Goal: Information Seeking & Learning: Learn about a topic

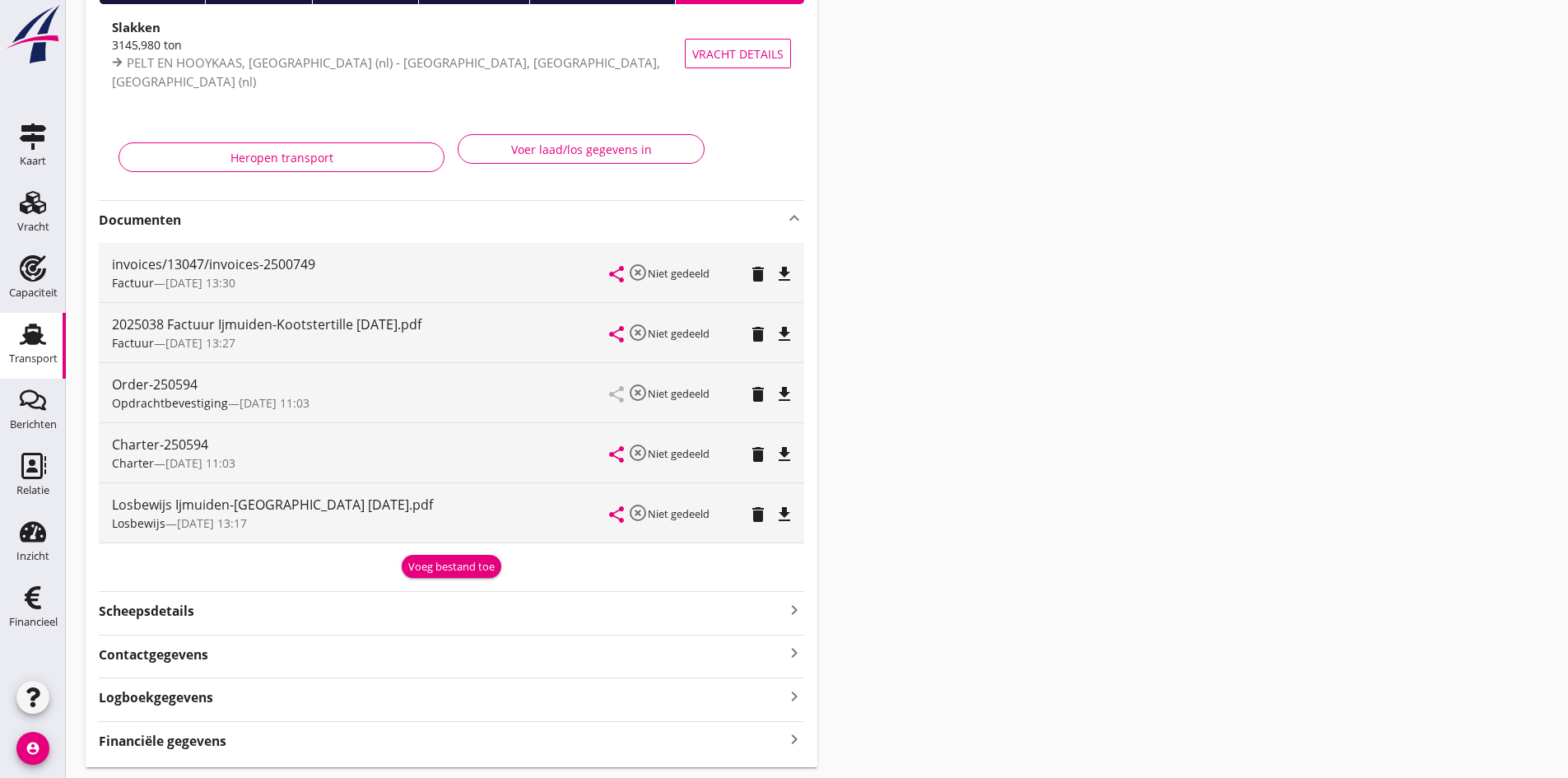
click at [28, 335] on use at bounding box center [33, 334] width 26 height 22
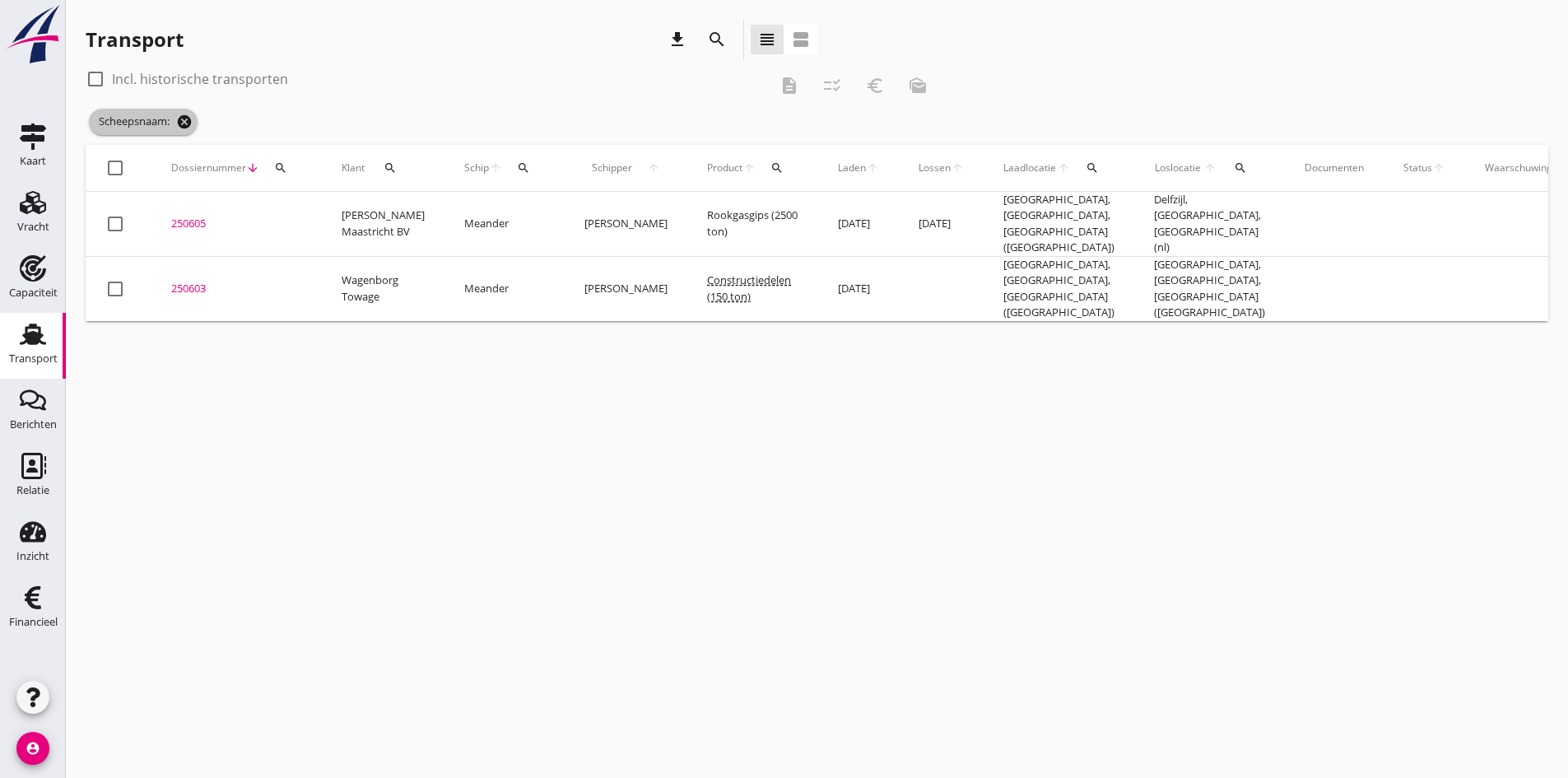
click at [190, 122] on icon "cancel" at bounding box center [184, 121] width 16 height 16
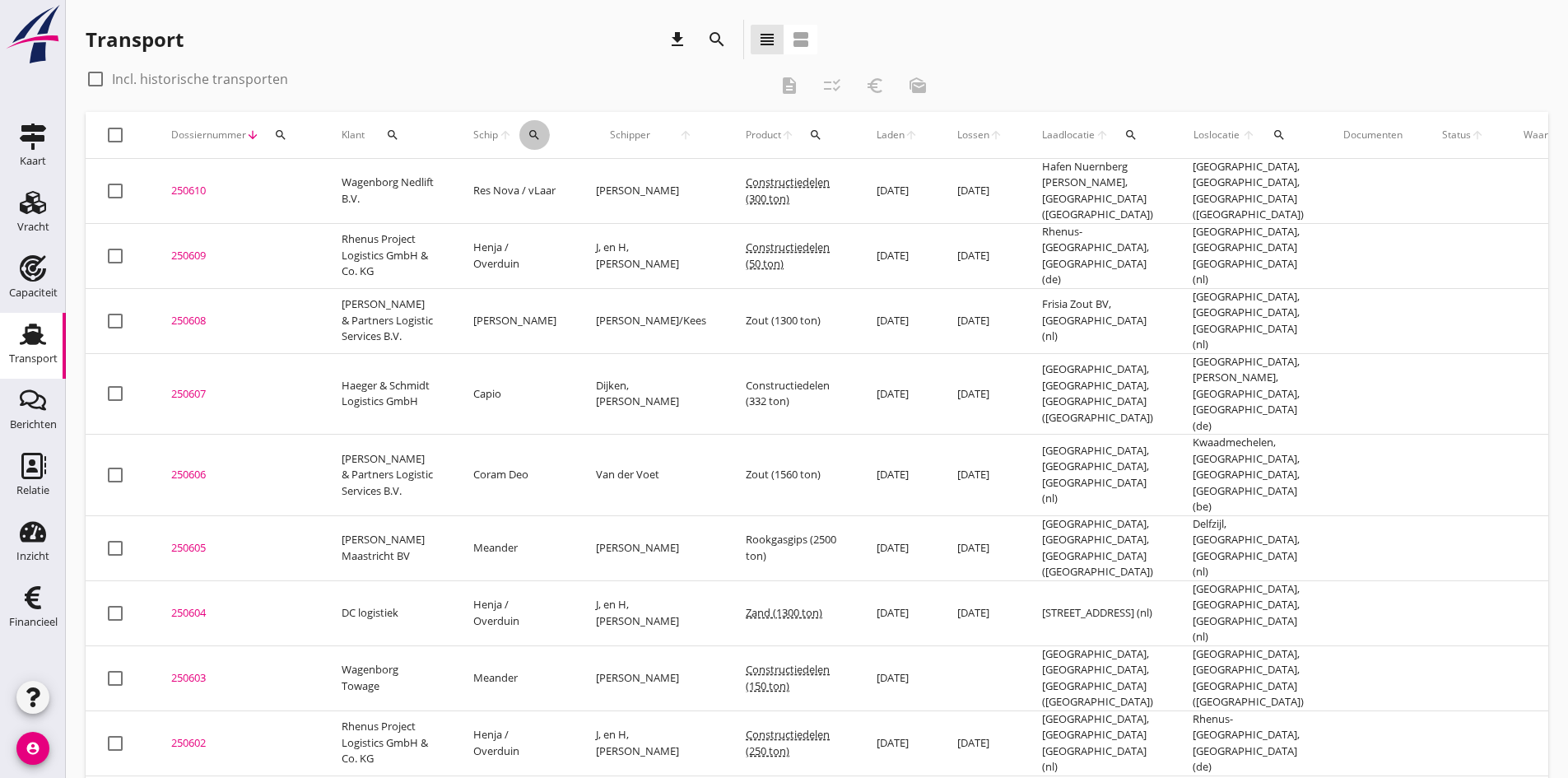
click at [531, 131] on icon "search" at bounding box center [534, 135] width 13 height 13
click at [551, 180] on input "Zoek op (scheeps)naam" at bounding box center [610, 183] width 171 height 26
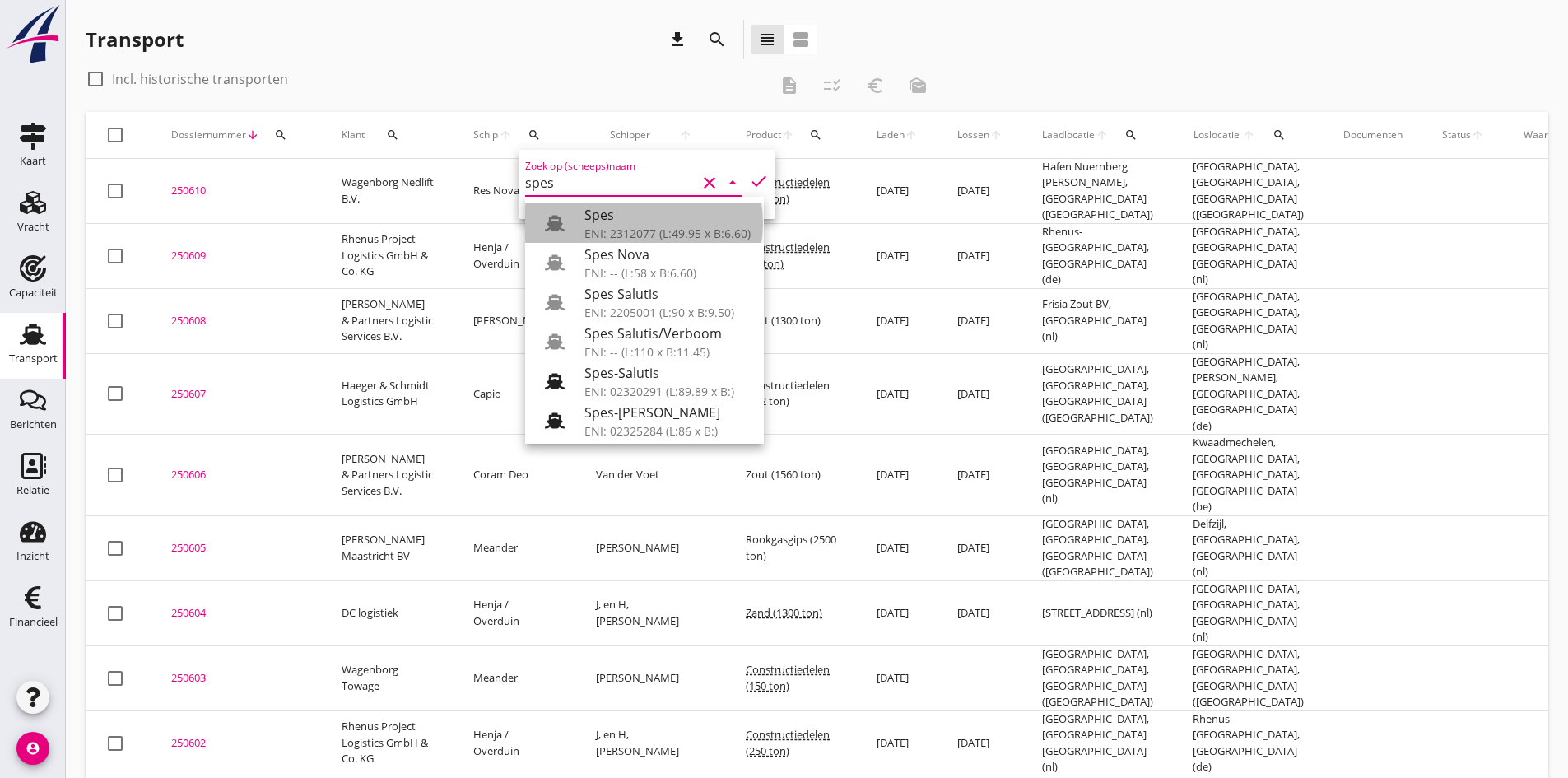
click at [607, 228] on div "ENI: 2312077 (L:49.95 x B:6.60)" at bounding box center [667, 233] width 166 height 17
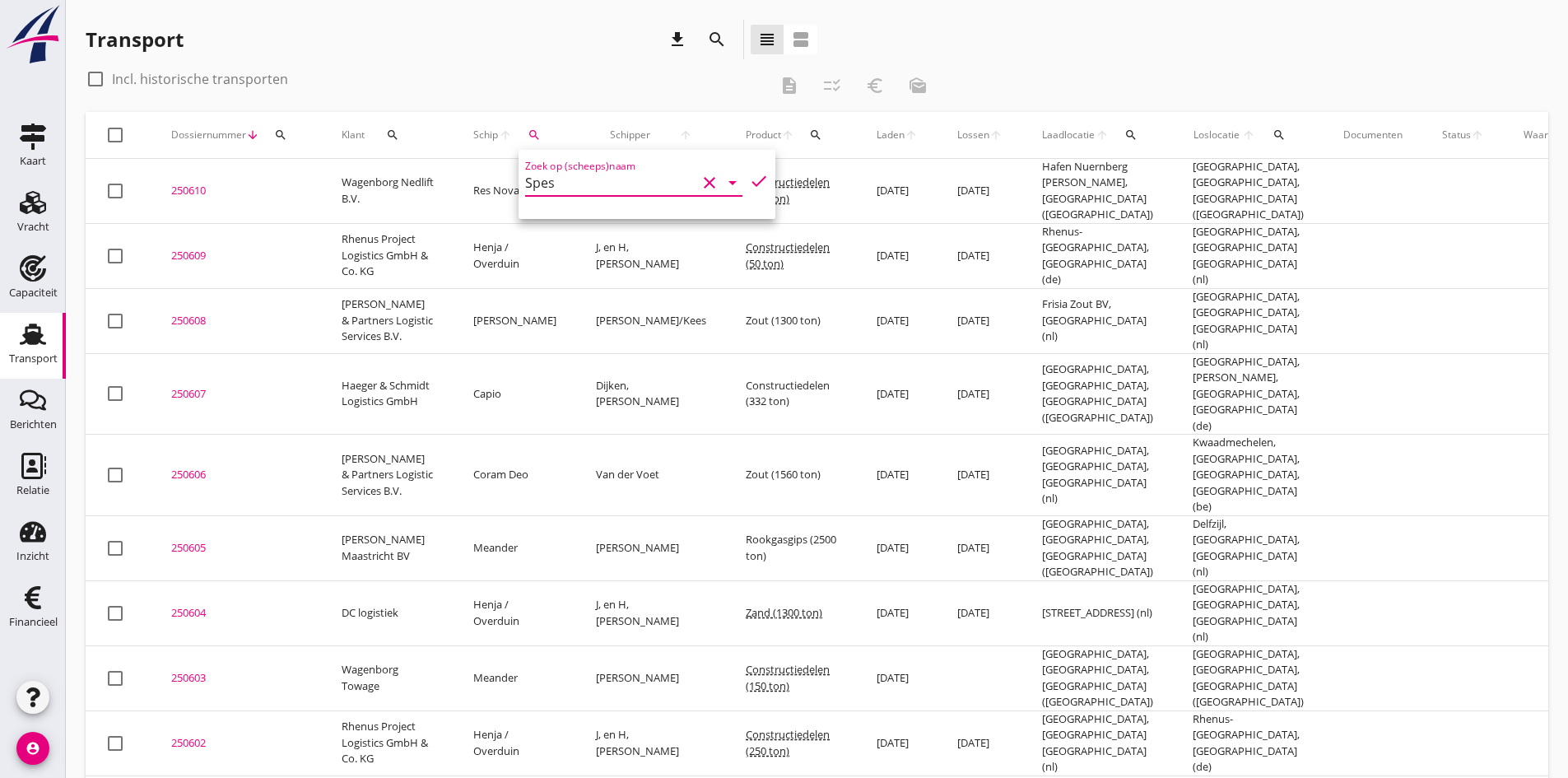
click at [749, 182] on icon "check" at bounding box center [758, 180] width 20 height 20
type input "Spes"
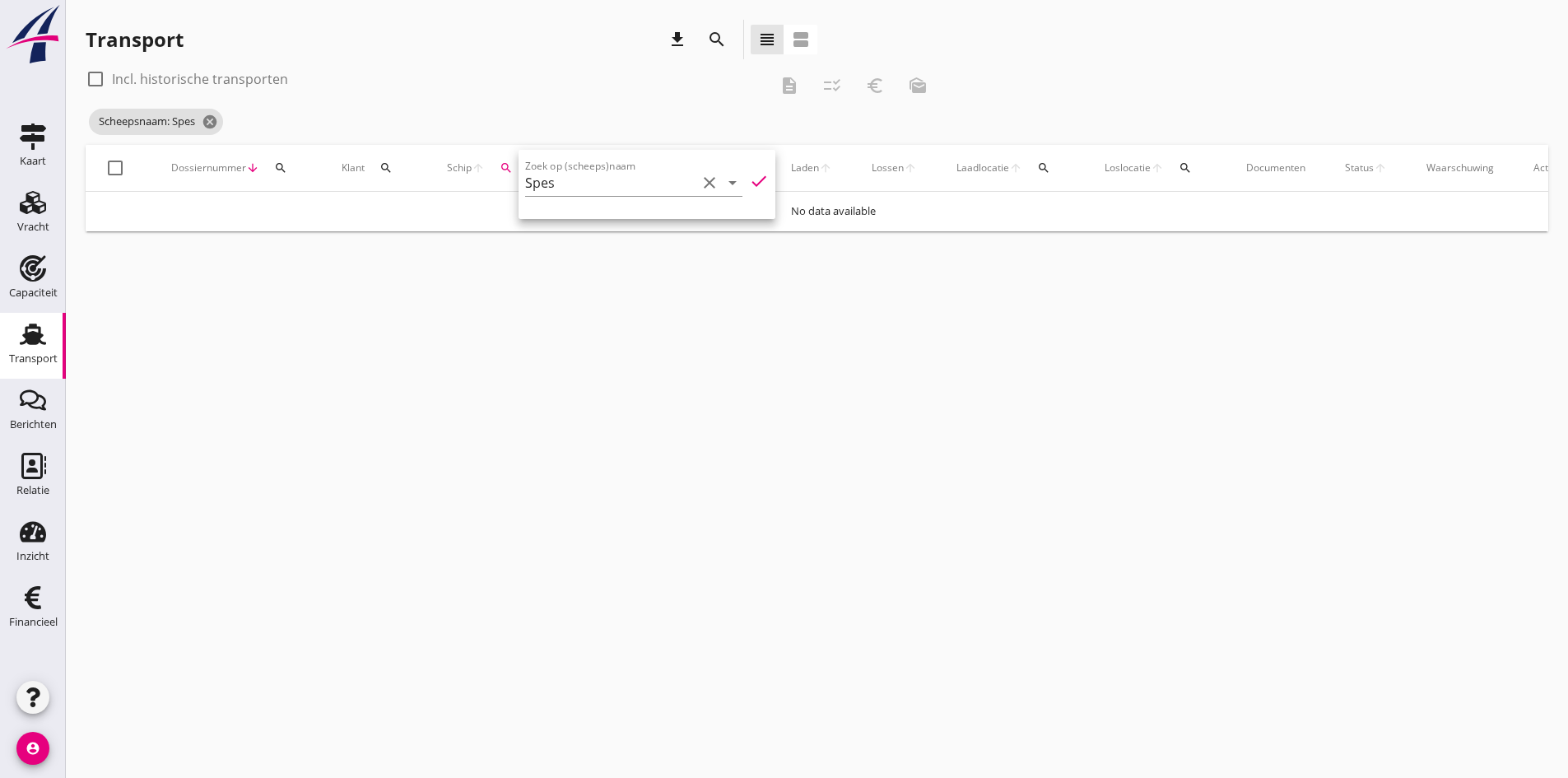
click at [469, 369] on div "cancel You are impersonating another user. Transport download search view_headl…" at bounding box center [817, 389] width 1502 height 778
click at [100, 79] on div at bounding box center [95, 79] width 28 height 28
checkbox input "true"
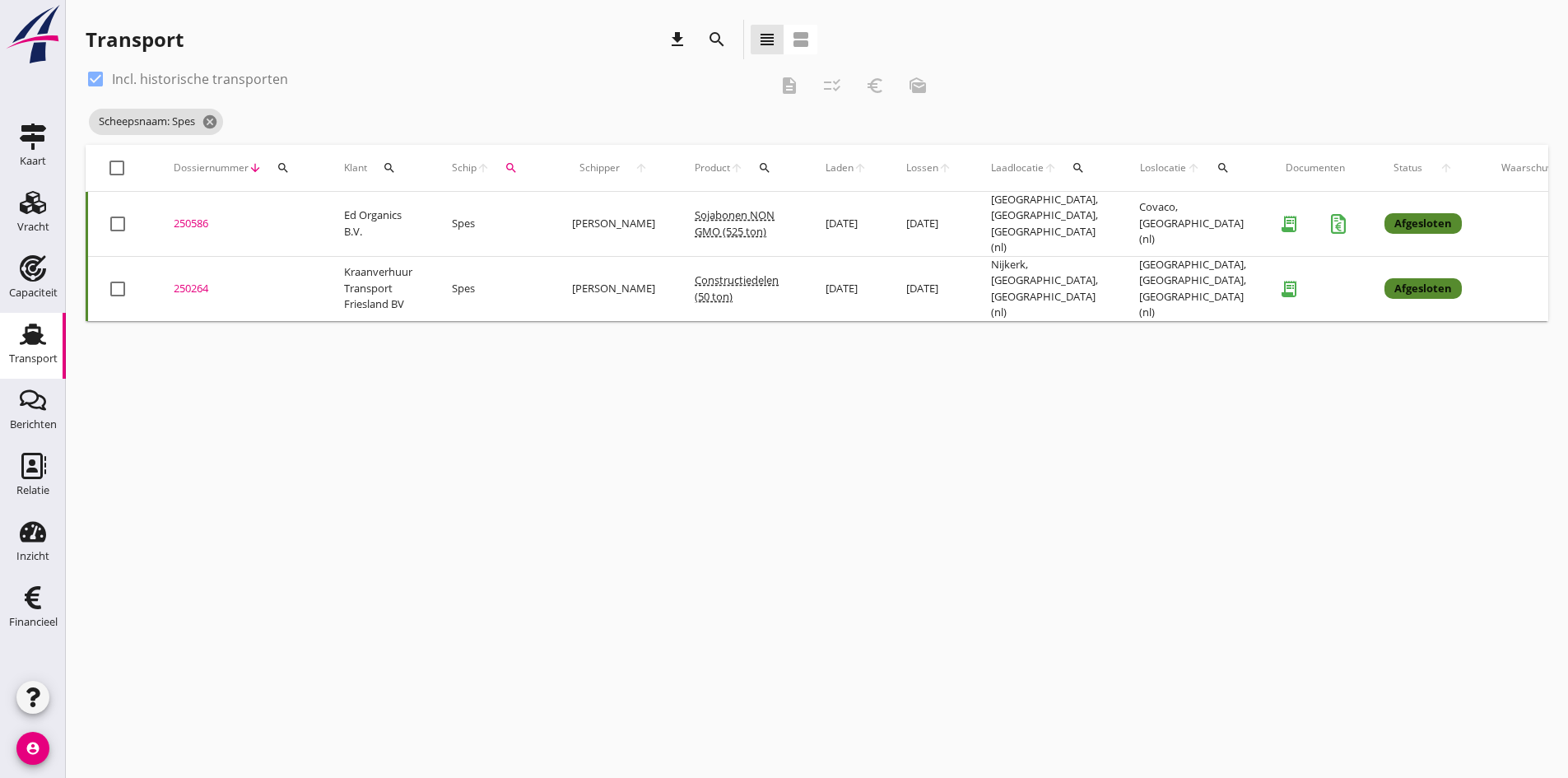
click at [196, 216] on div "250586" at bounding box center [239, 223] width 131 height 16
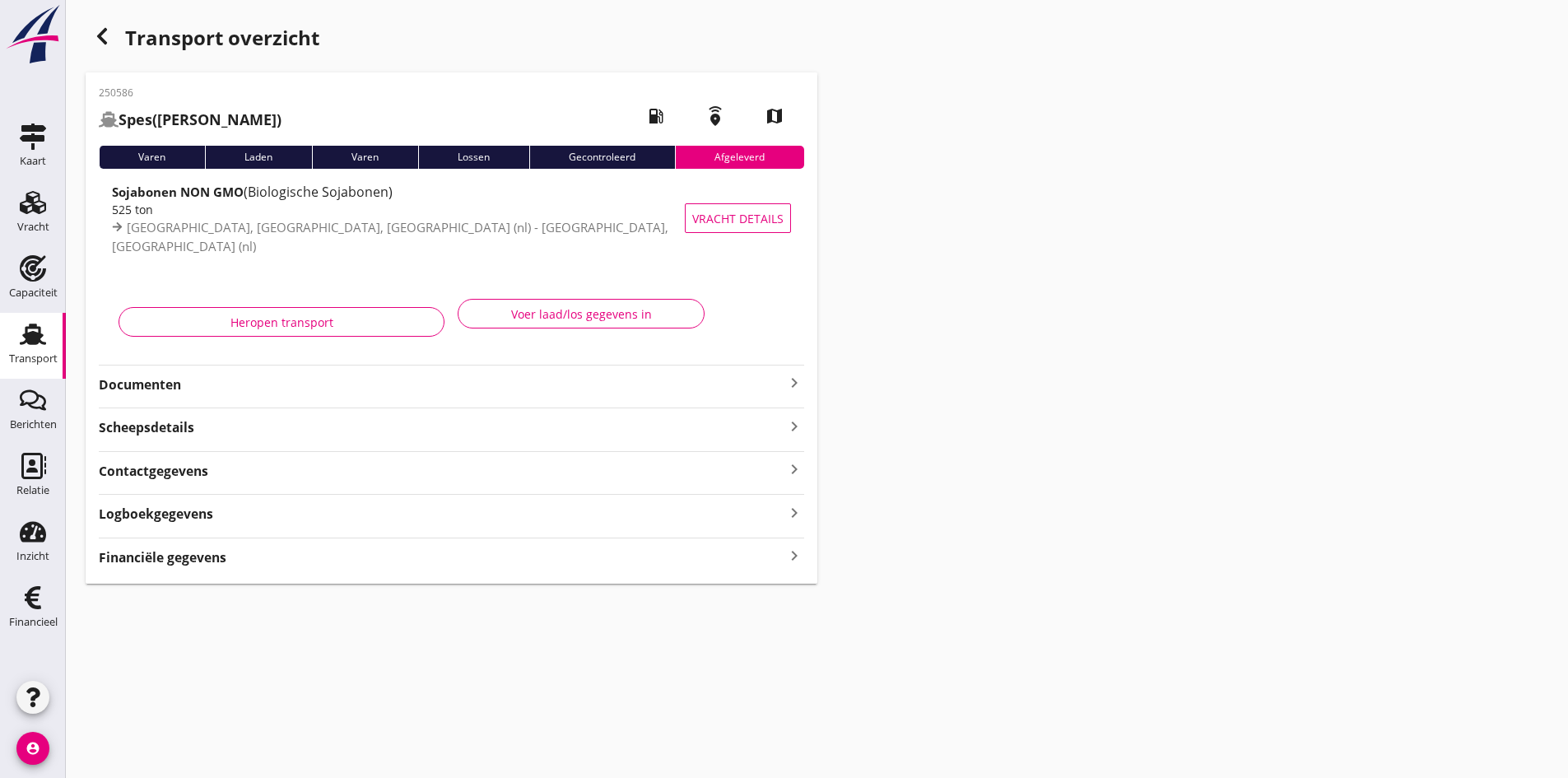
type input "525"
click at [535, 315] on div "Voer laad/los gegevens in" at bounding box center [582, 313] width 219 height 17
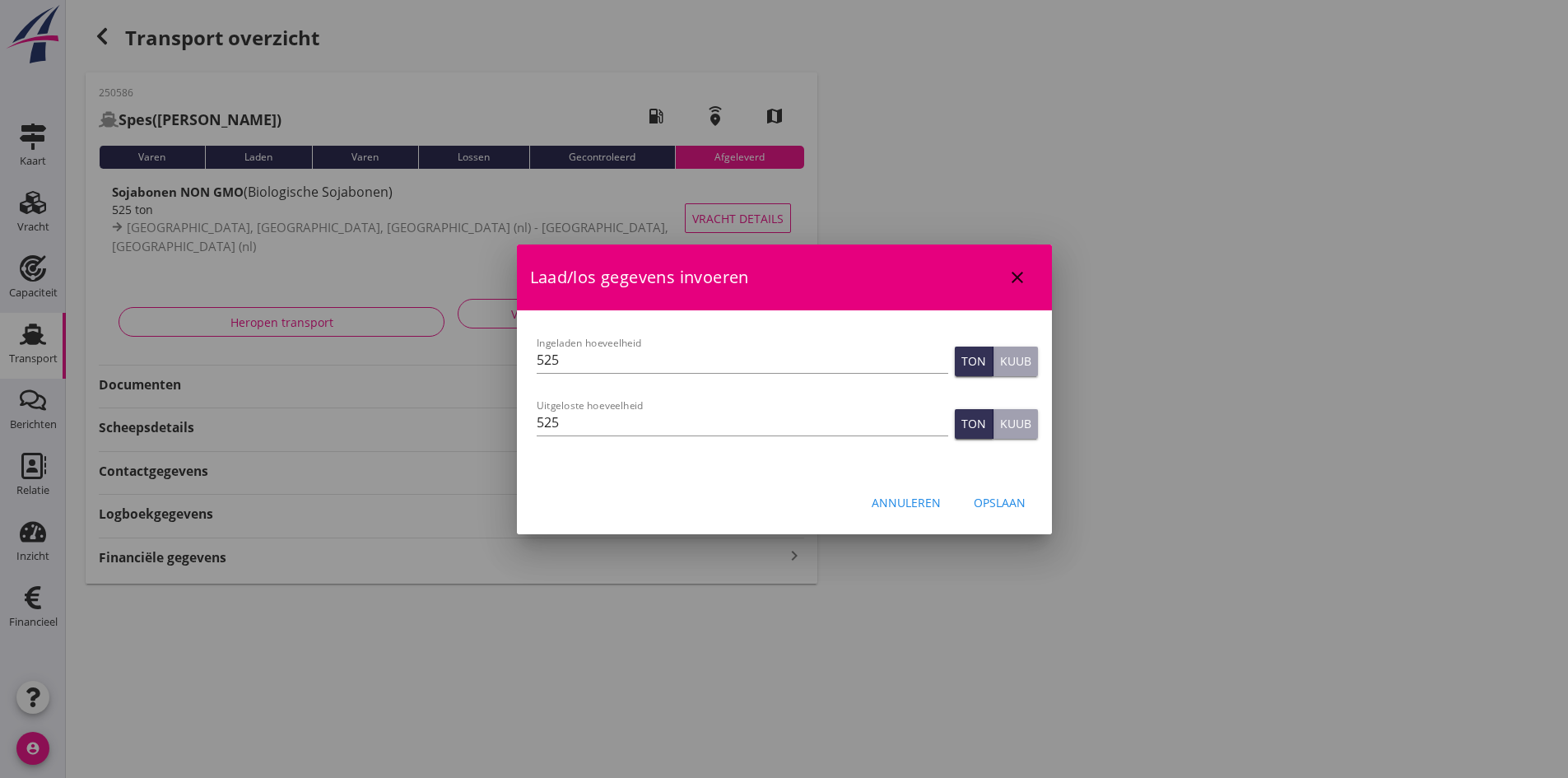
click at [1020, 276] on icon "close" at bounding box center [1017, 277] width 20 height 20
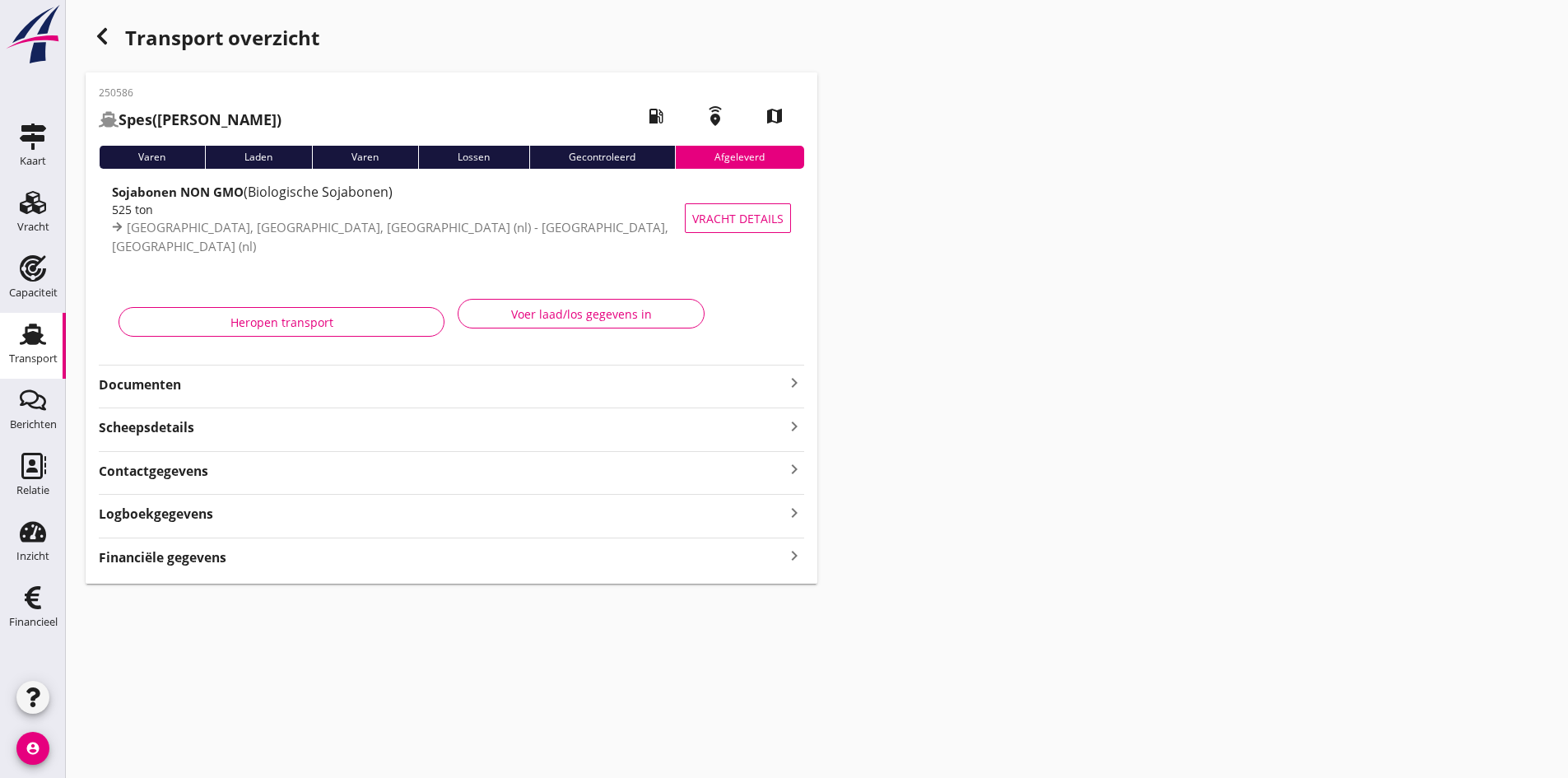
click at [786, 552] on icon "keyboard_arrow_right" at bounding box center [794, 556] width 20 height 23
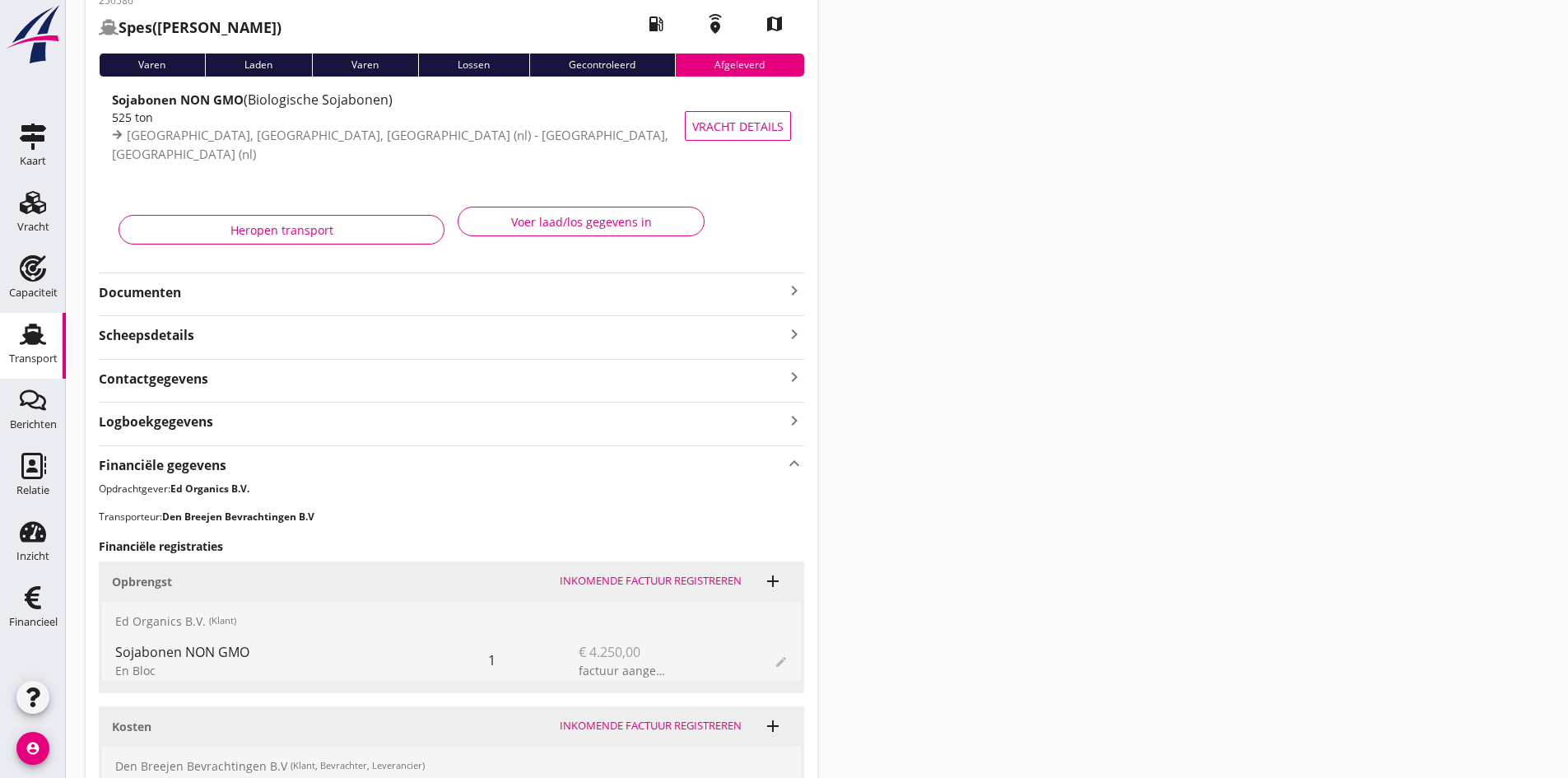
scroll to position [9, 0]
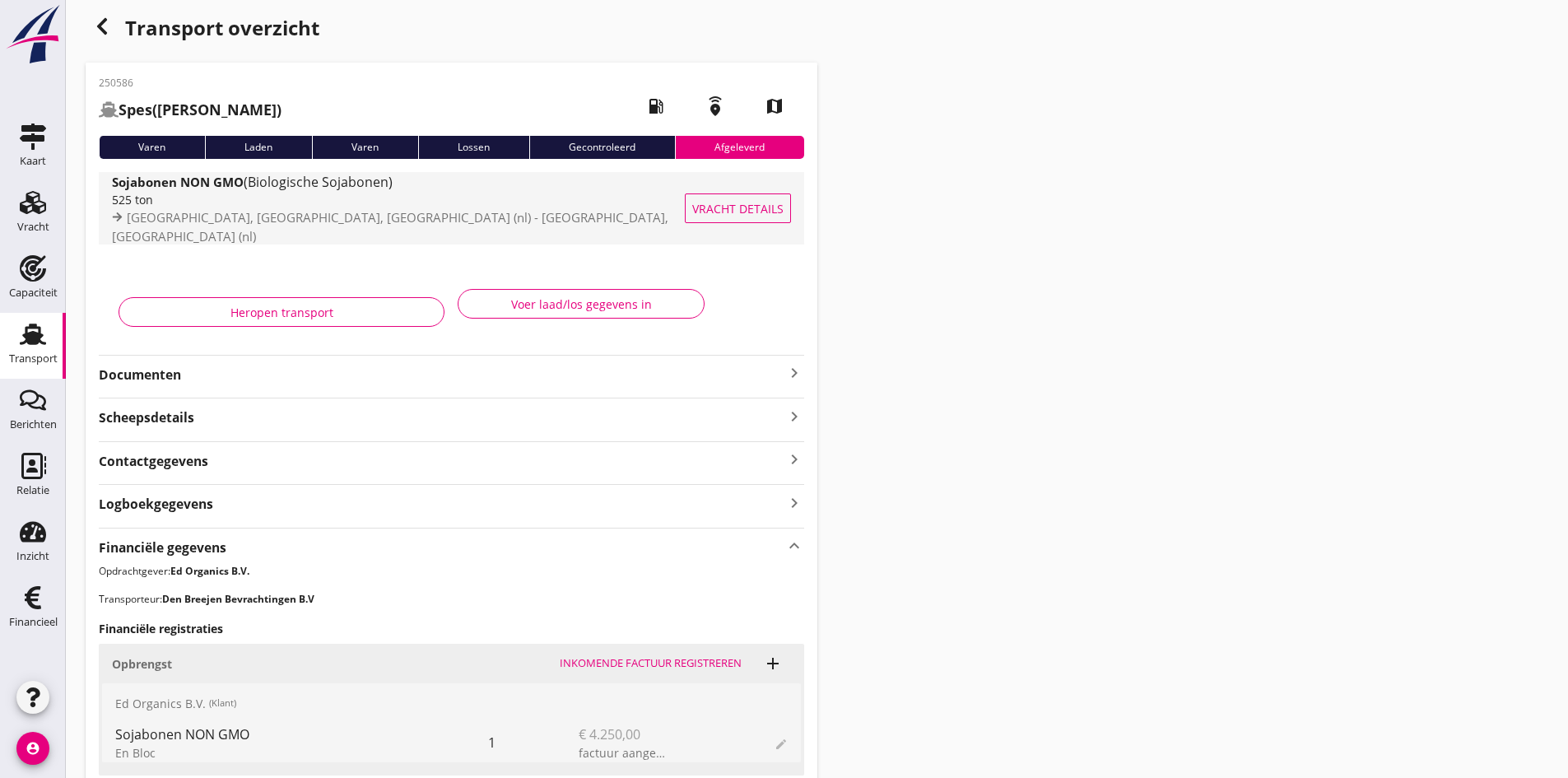
click at [346, 207] on div "525 ton" at bounding box center [407, 199] width 589 height 17
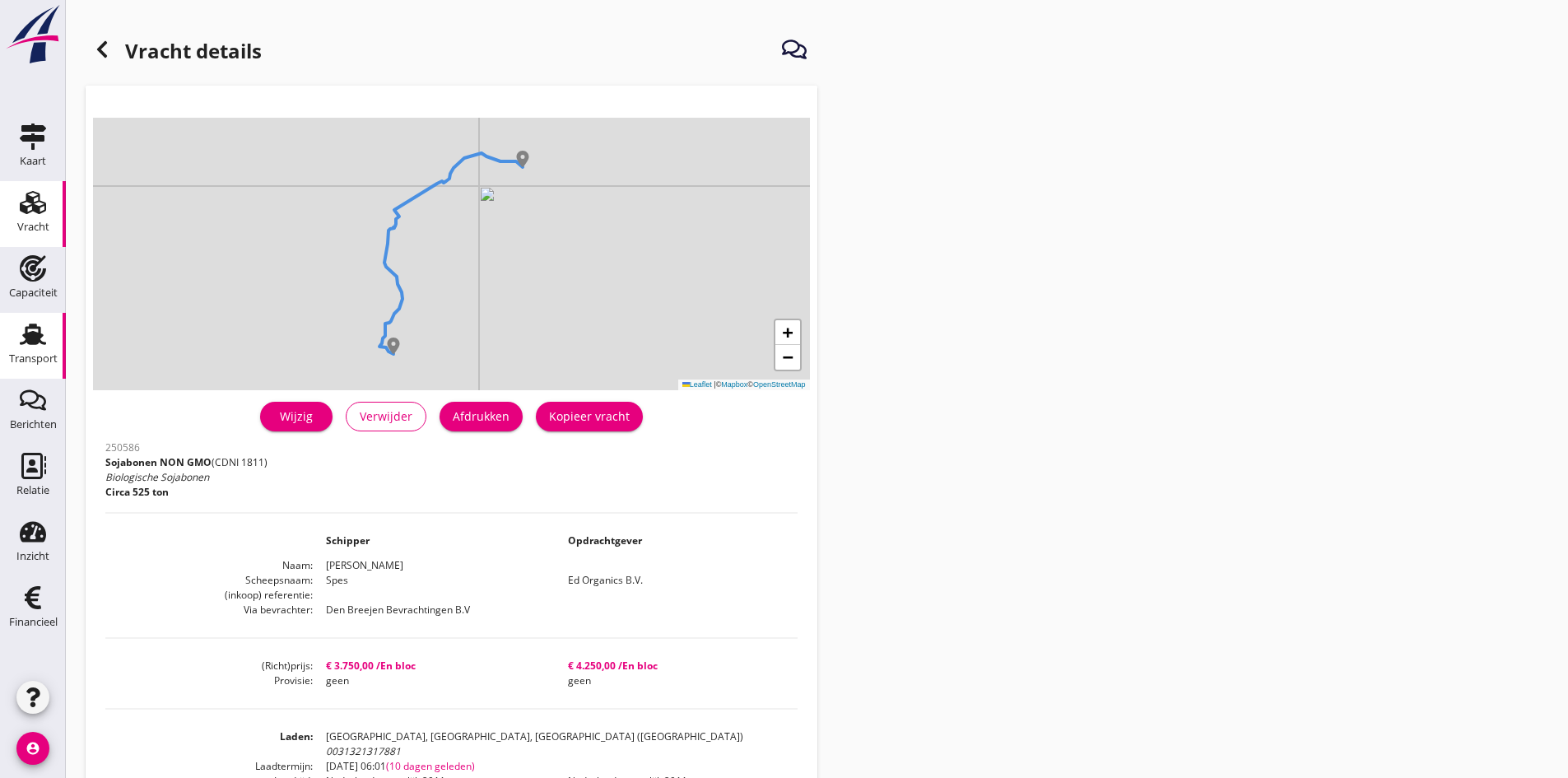
click at [35, 345] on icon "Transport" at bounding box center [33, 334] width 26 height 26
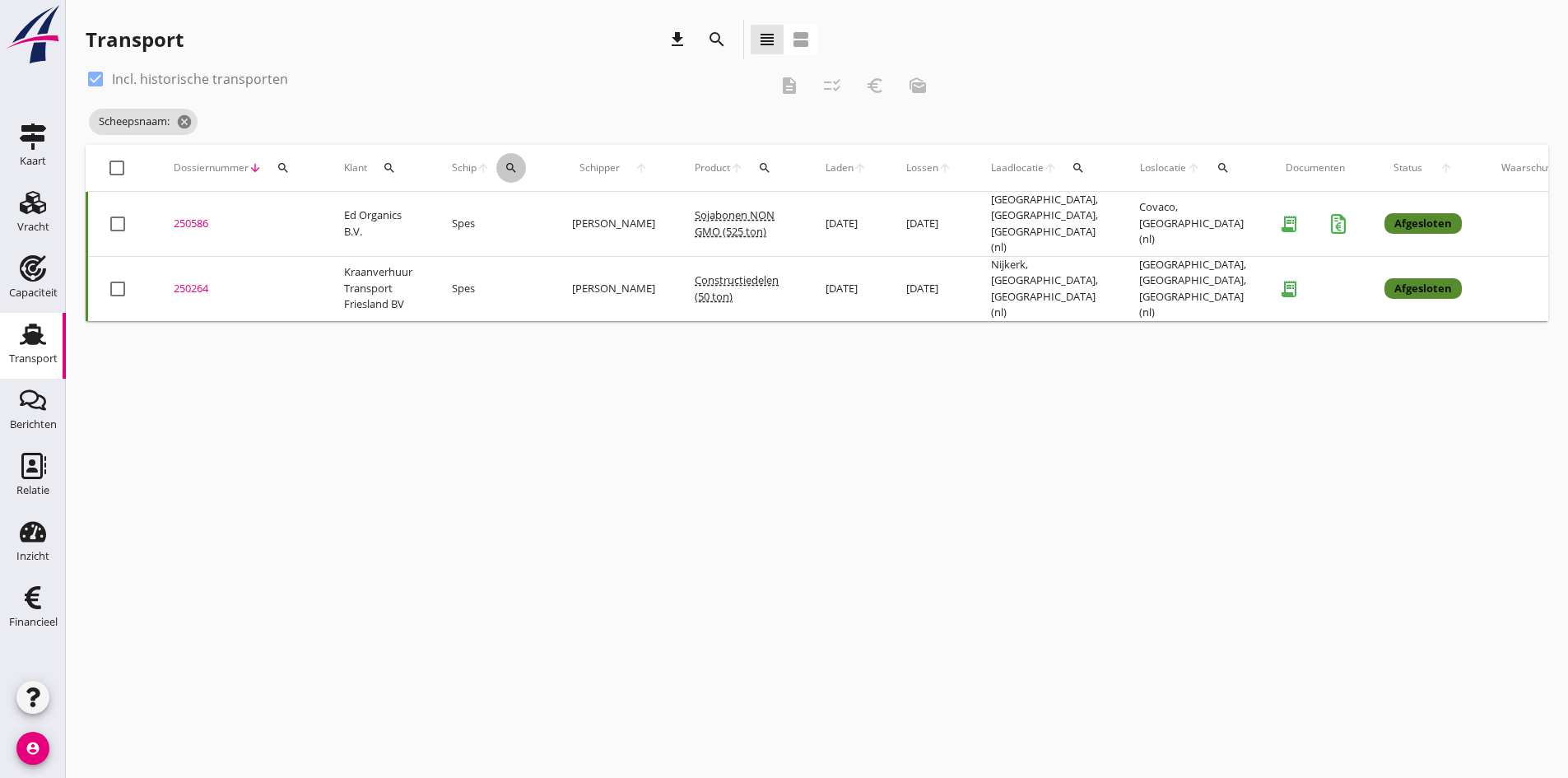
click at [511, 166] on icon "search" at bounding box center [511, 168] width 13 height 13
click at [530, 215] on input "Zoek op (scheeps)naam" at bounding box center [589, 215] width 171 height 26
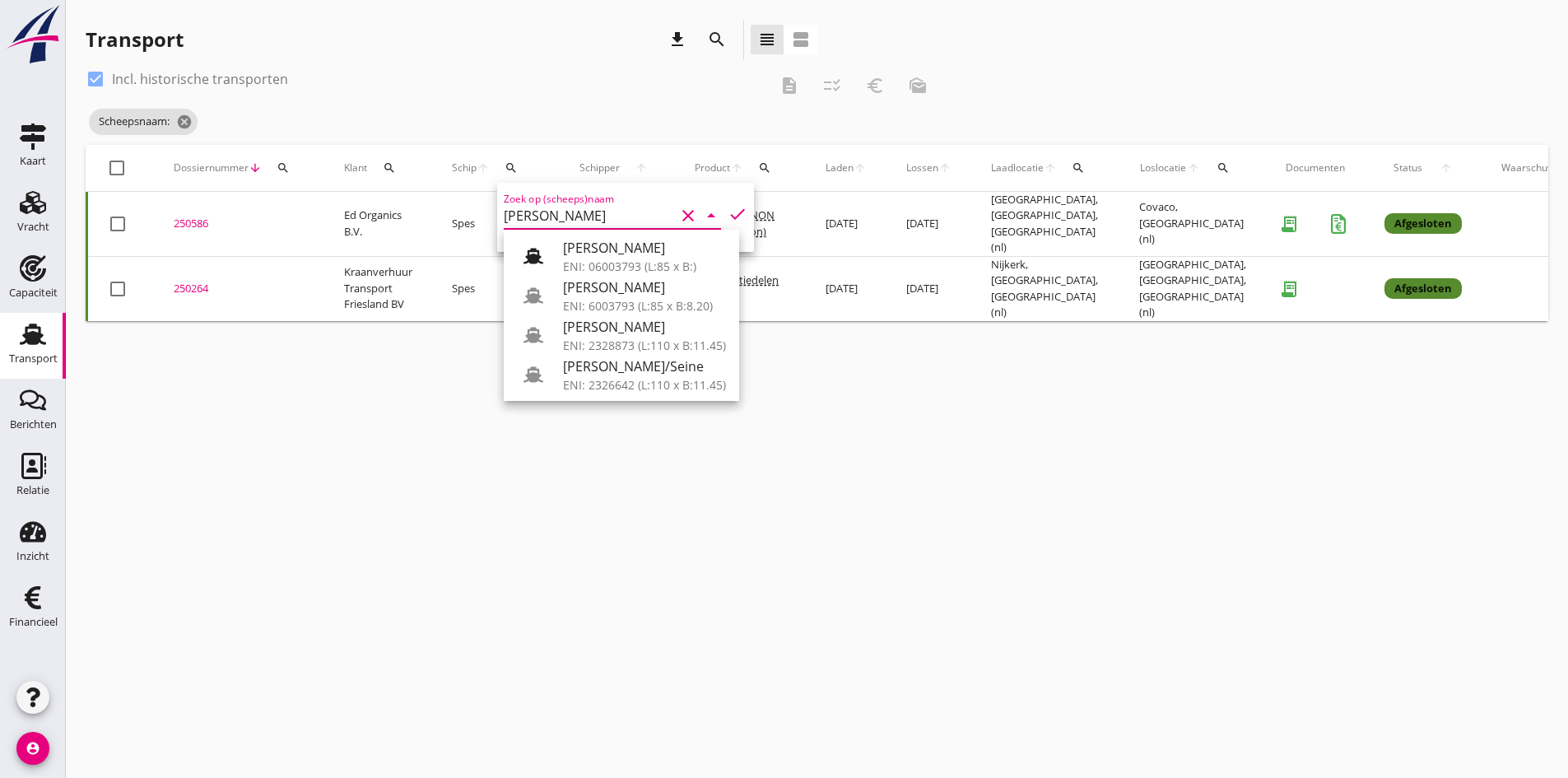
click at [601, 300] on div "ENI: 6003793 (L:85 x B:8.20)" at bounding box center [644, 306] width 163 height 17
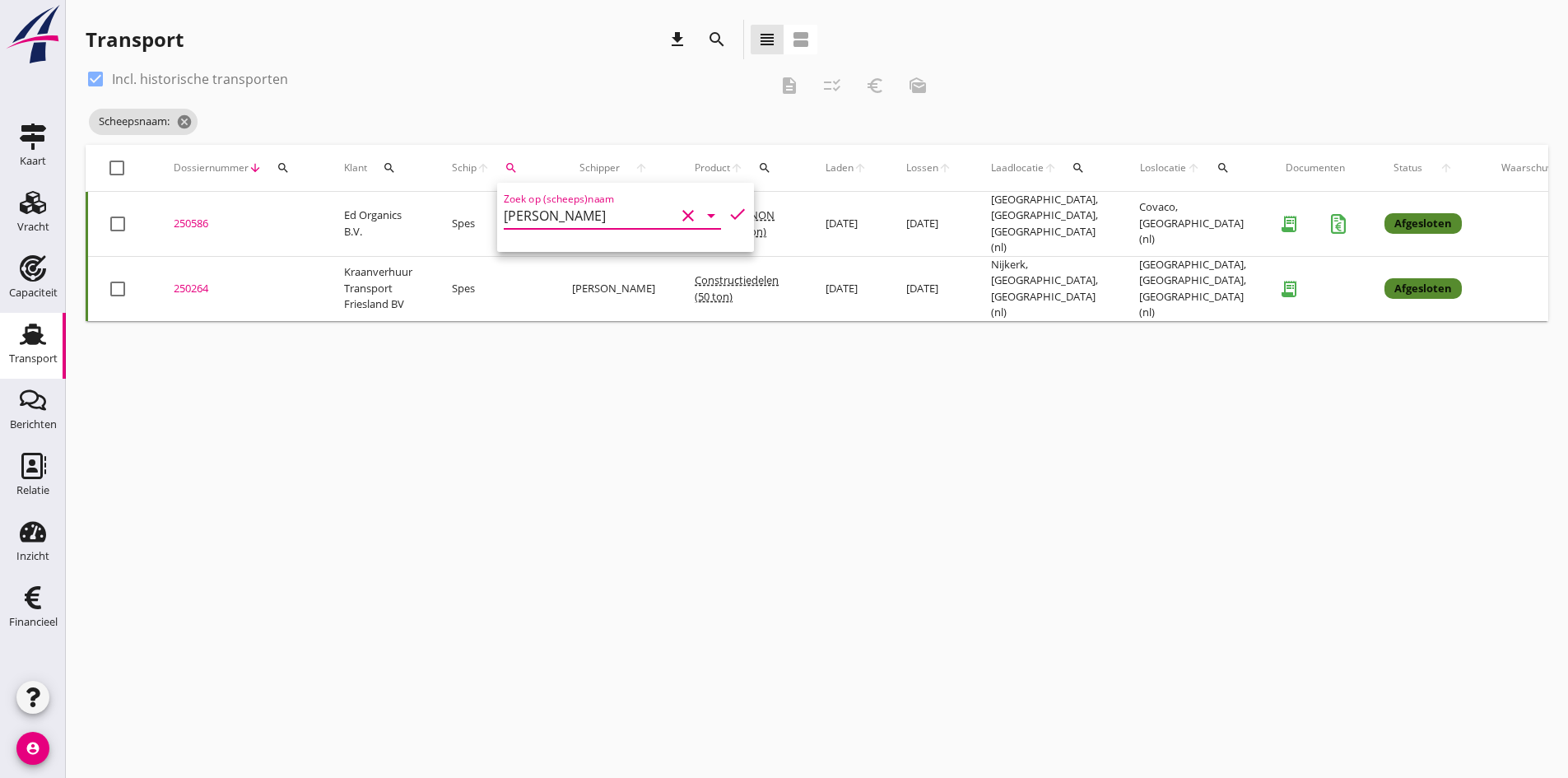
click at [728, 210] on icon "check" at bounding box center [737, 213] width 20 height 20
type input "[PERSON_NAME]"
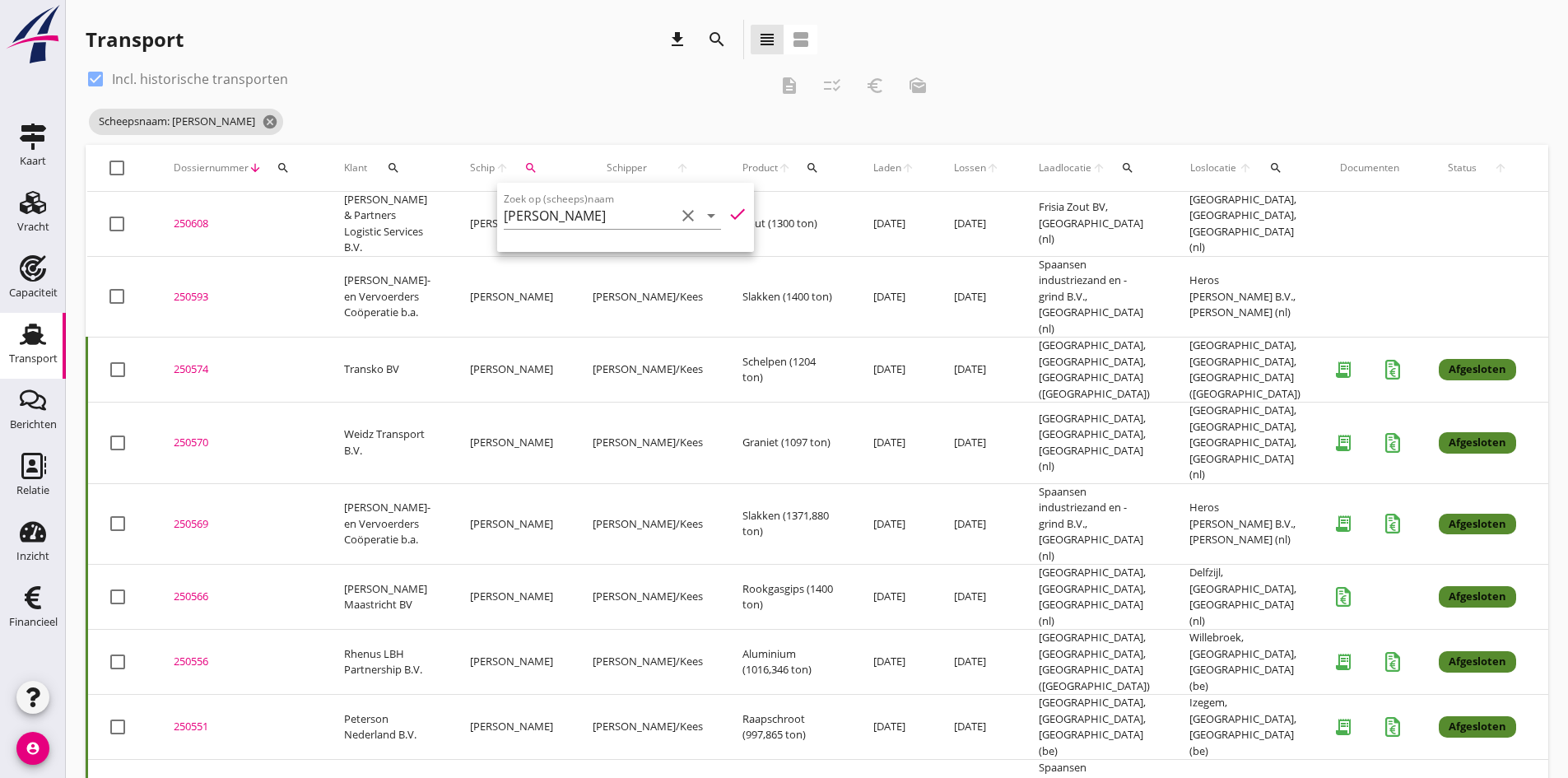
click at [186, 362] on div "250574" at bounding box center [239, 369] width 131 height 16
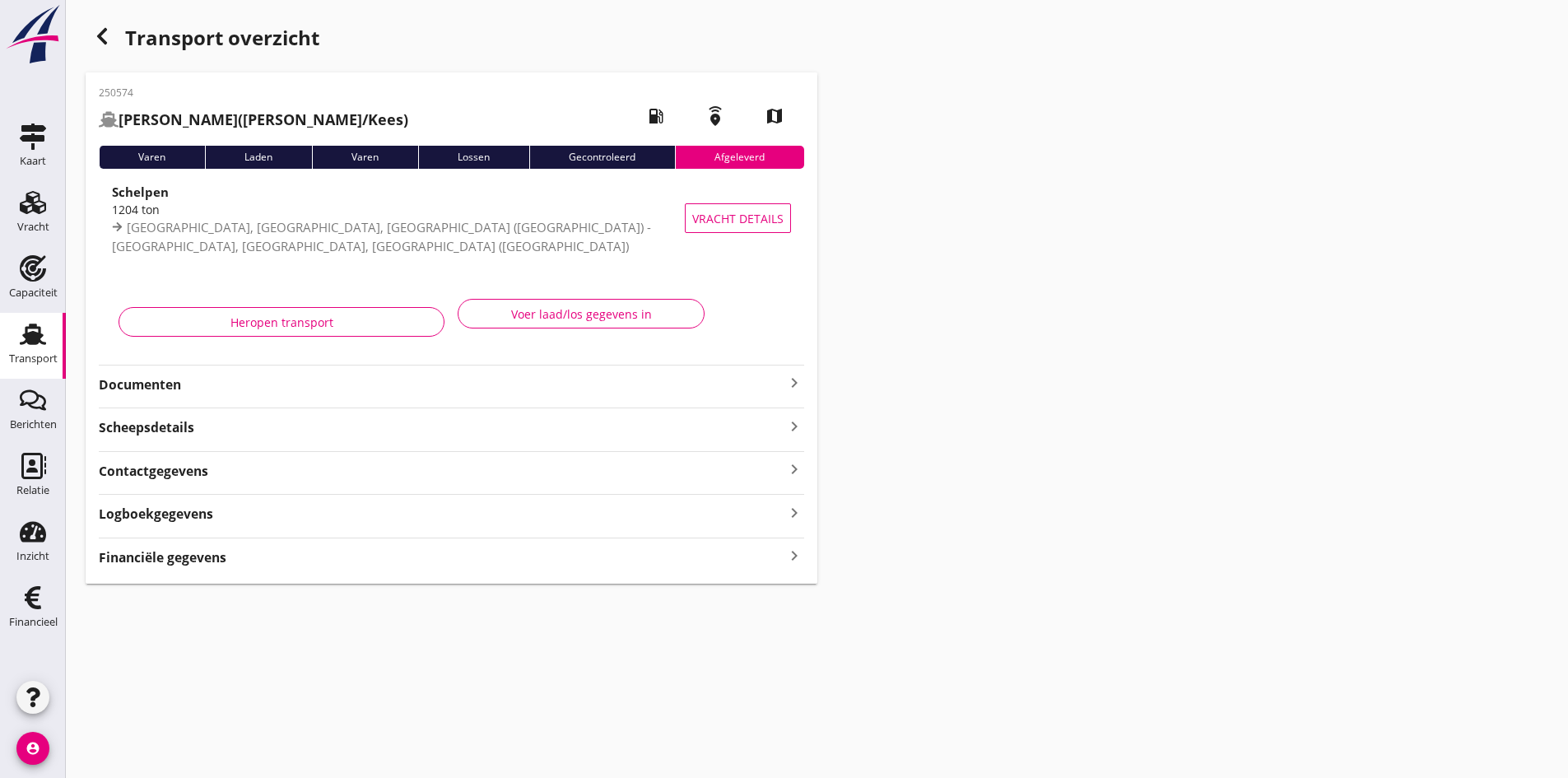
click at [152, 389] on strong "Documenten" at bounding box center [442, 385] width 685 height 19
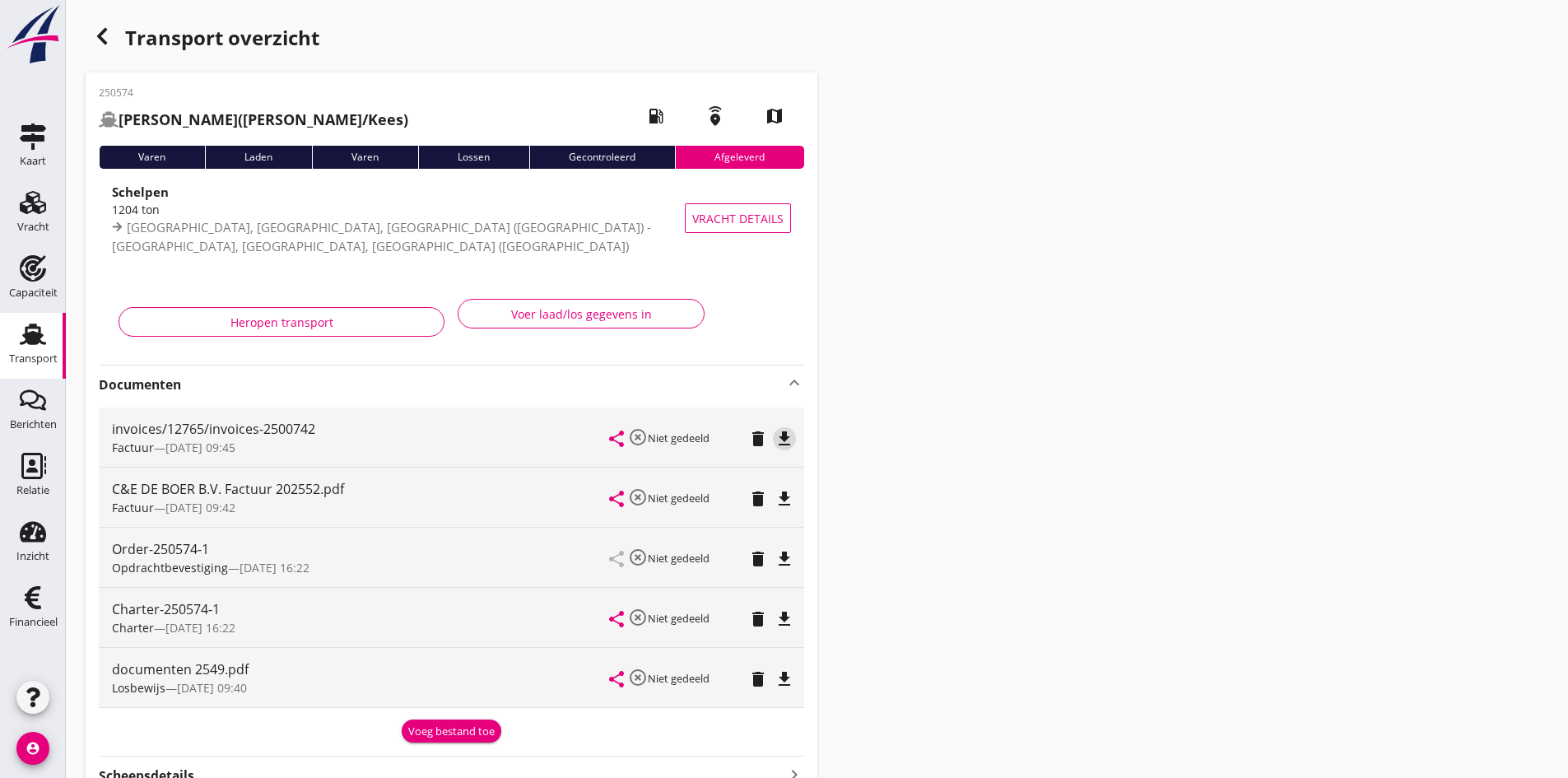
click at [784, 436] on icon "file_download" at bounding box center [784, 438] width 20 height 20
click at [34, 338] on use at bounding box center [33, 334] width 26 height 22
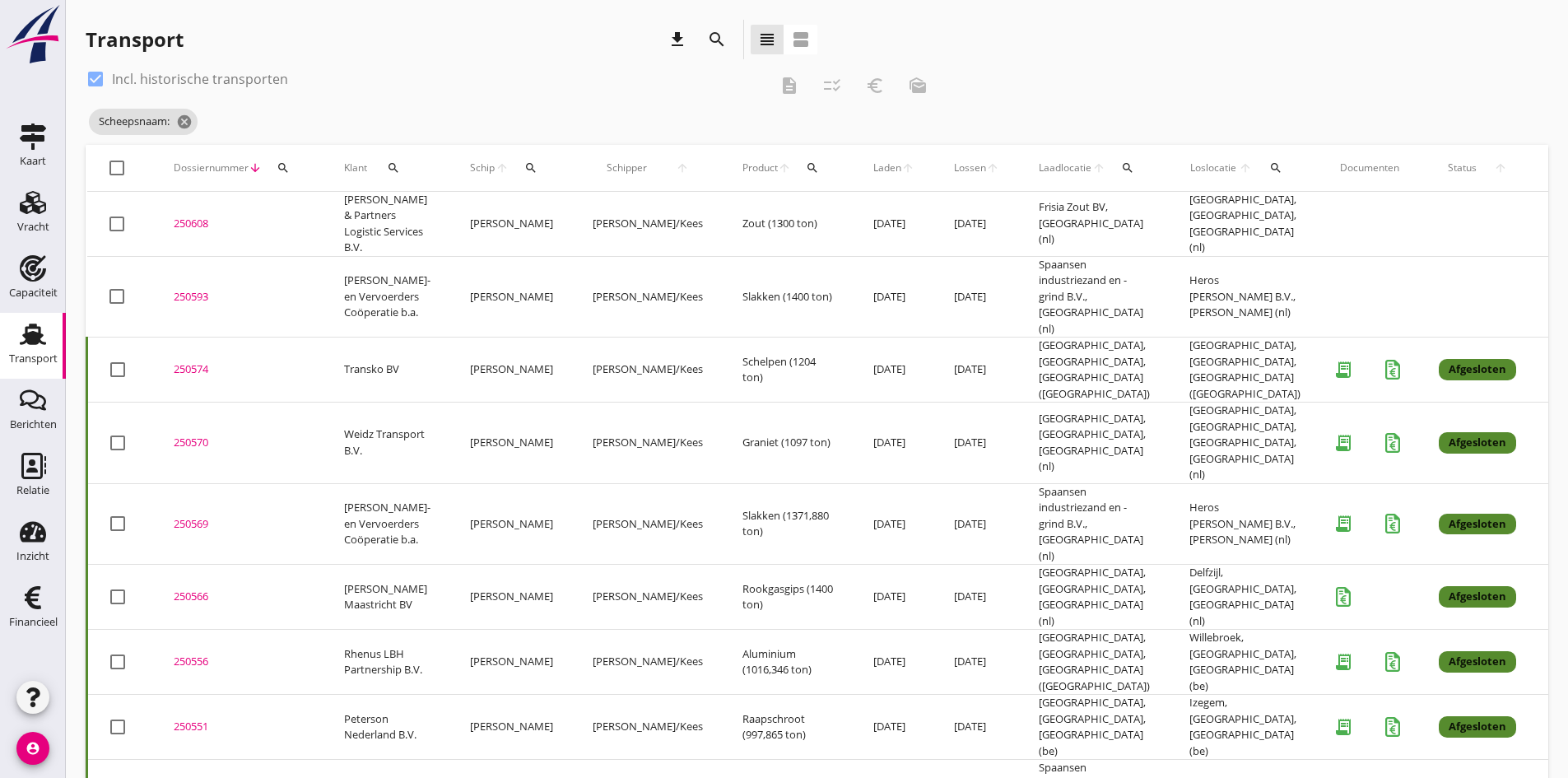
click at [99, 76] on div at bounding box center [95, 79] width 28 height 28
checkbox input "false"
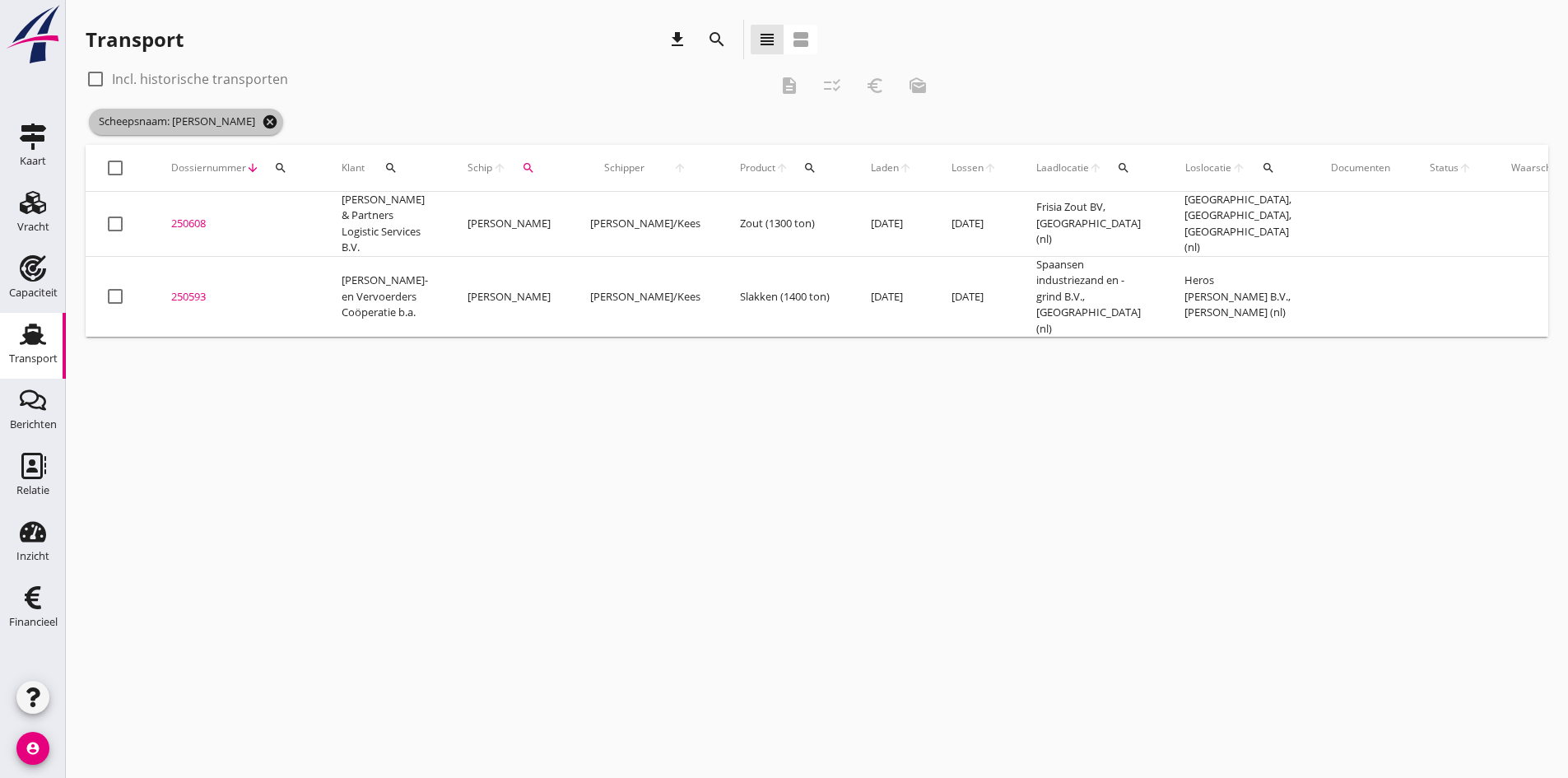
click at [274, 120] on icon "cancel" at bounding box center [269, 121] width 16 height 16
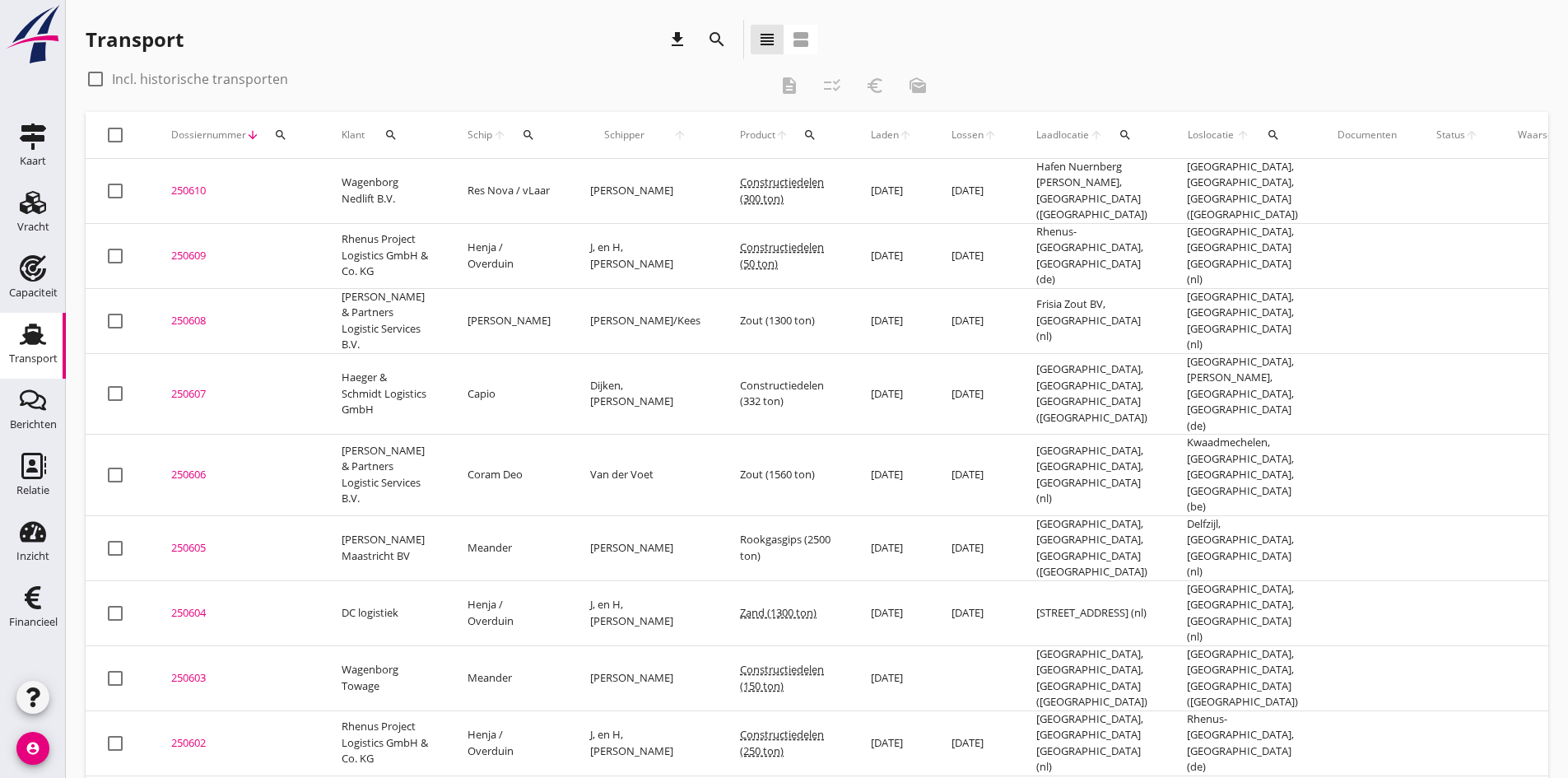
click at [194, 605] on div "250604" at bounding box center [236, 613] width 131 height 16
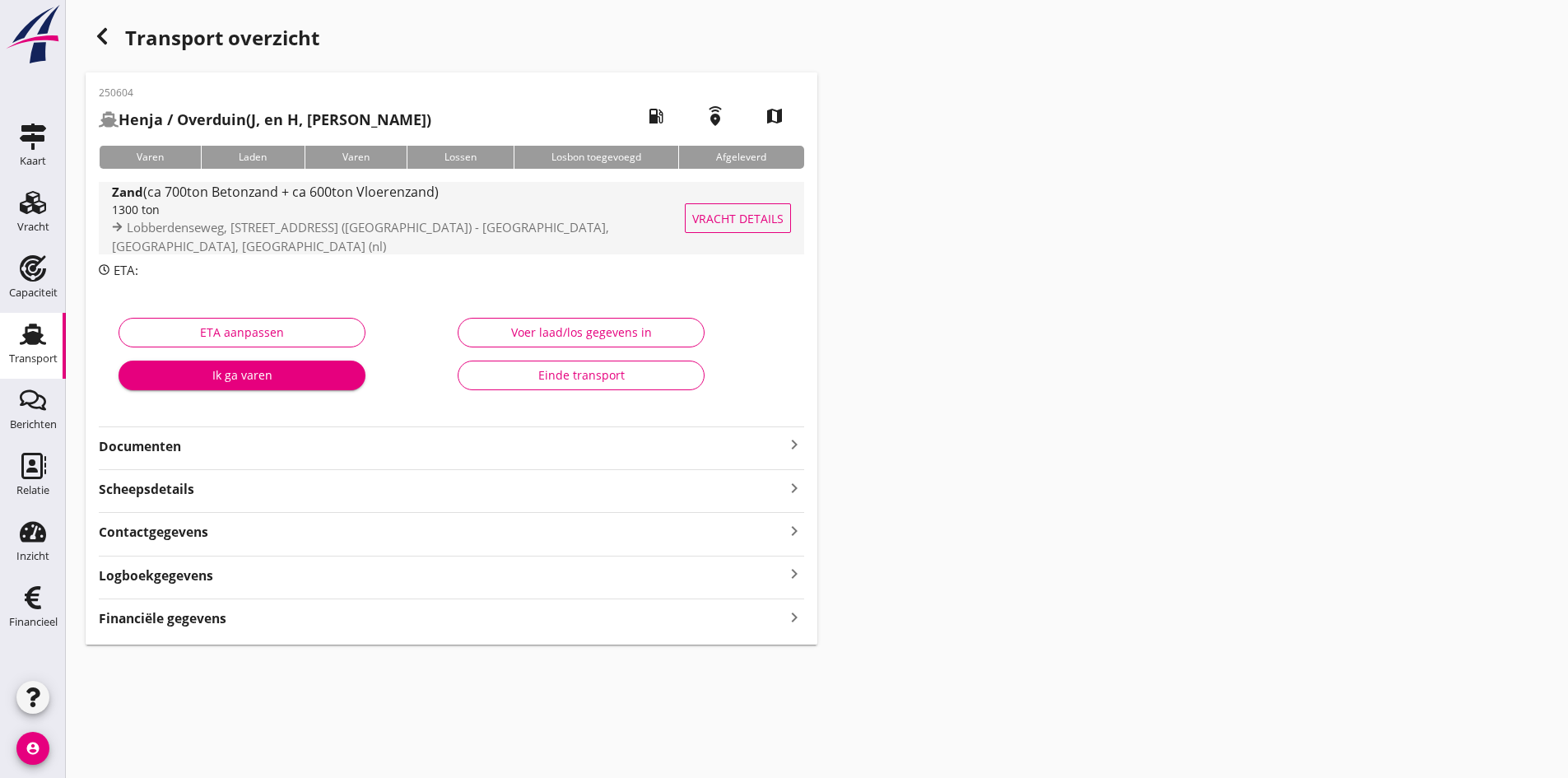
click at [197, 204] on div "1300 ton" at bounding box center [411, 210] width 597 height 17
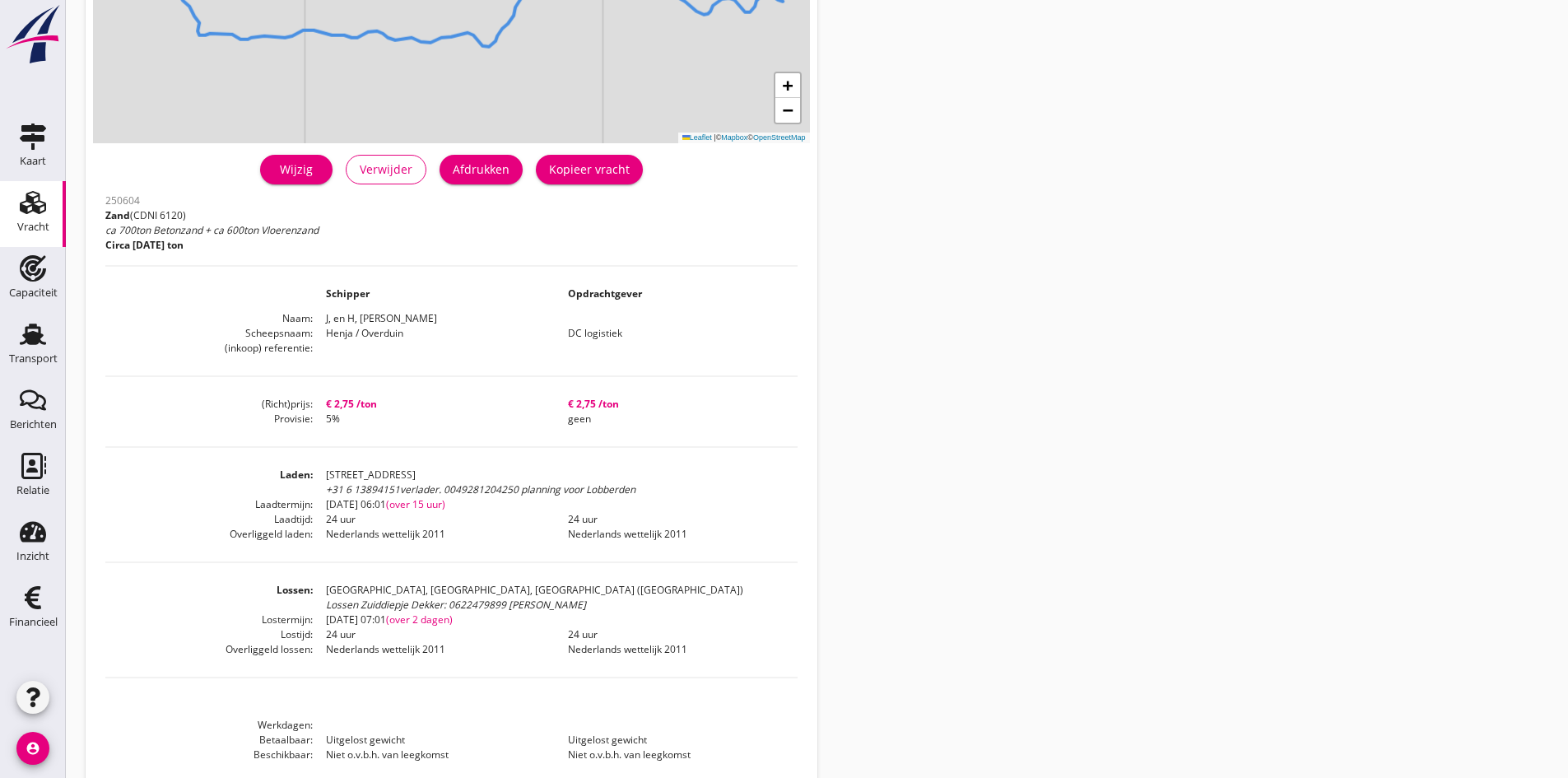
scroll to position [325, 0]
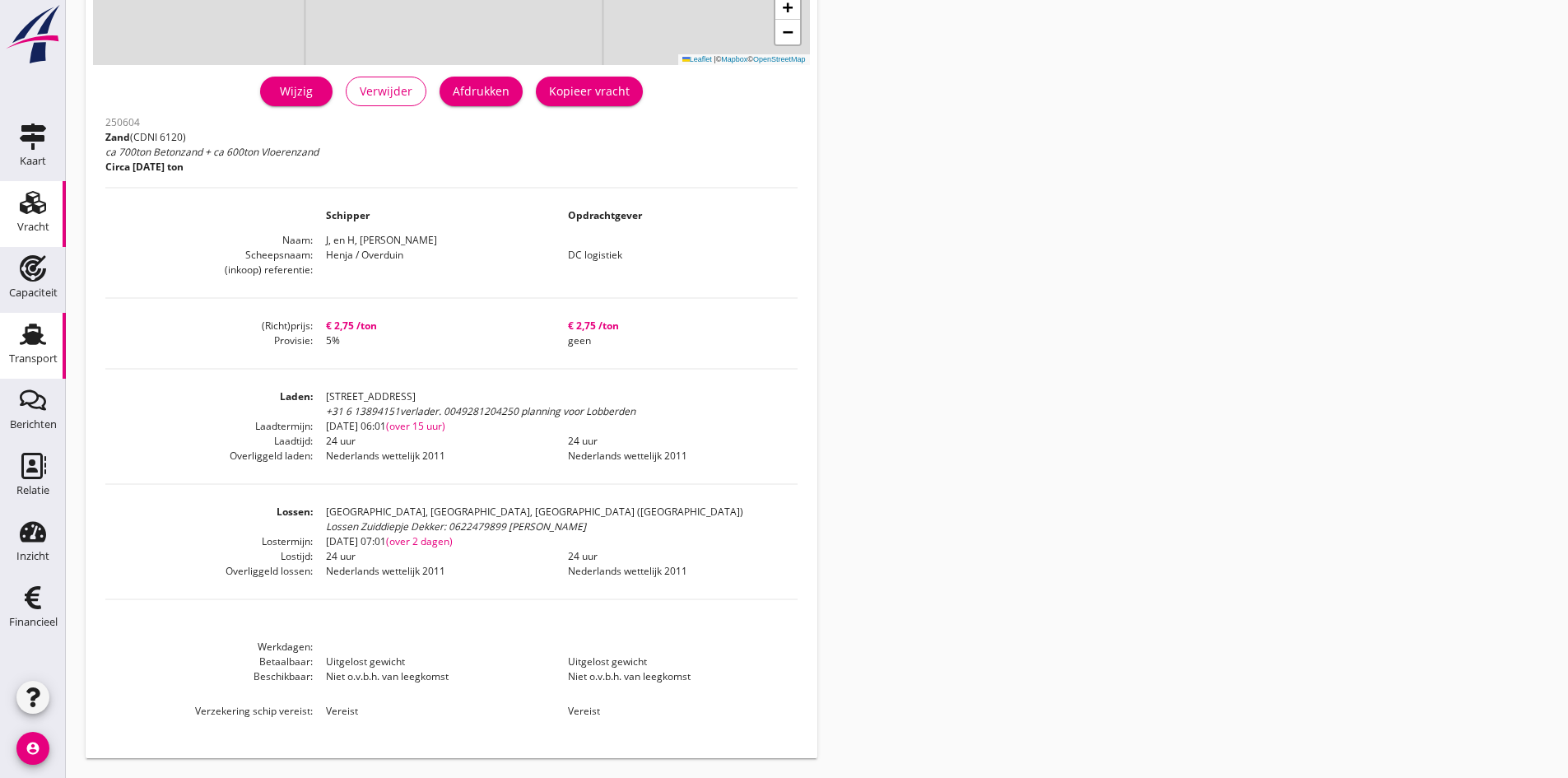
click at [38, 339] on use at bounding box center [33, 334] width 26 height 22
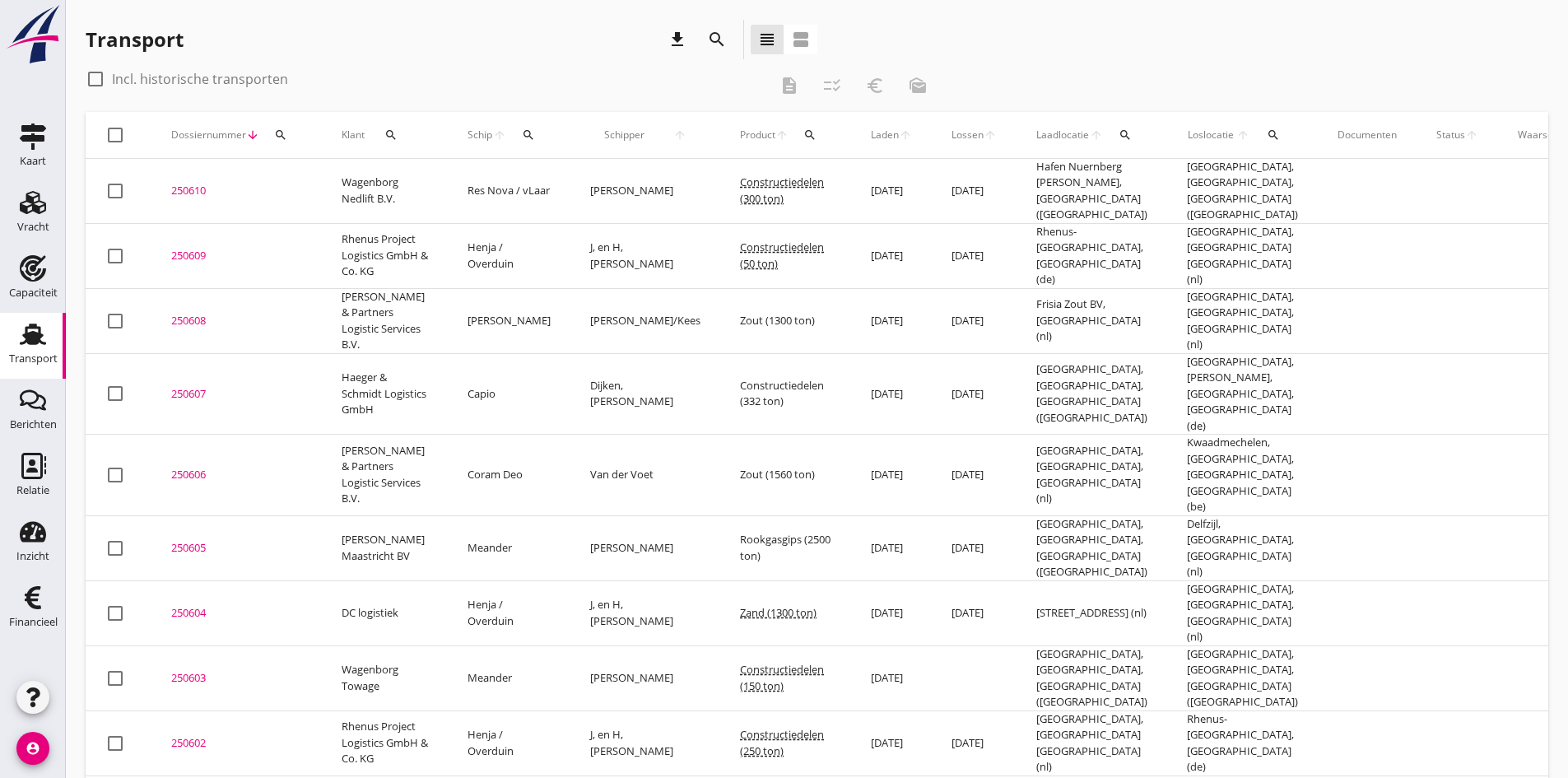
click at [192, 540] on div "250605" at bounding box center [236, 548] width 131 height 16
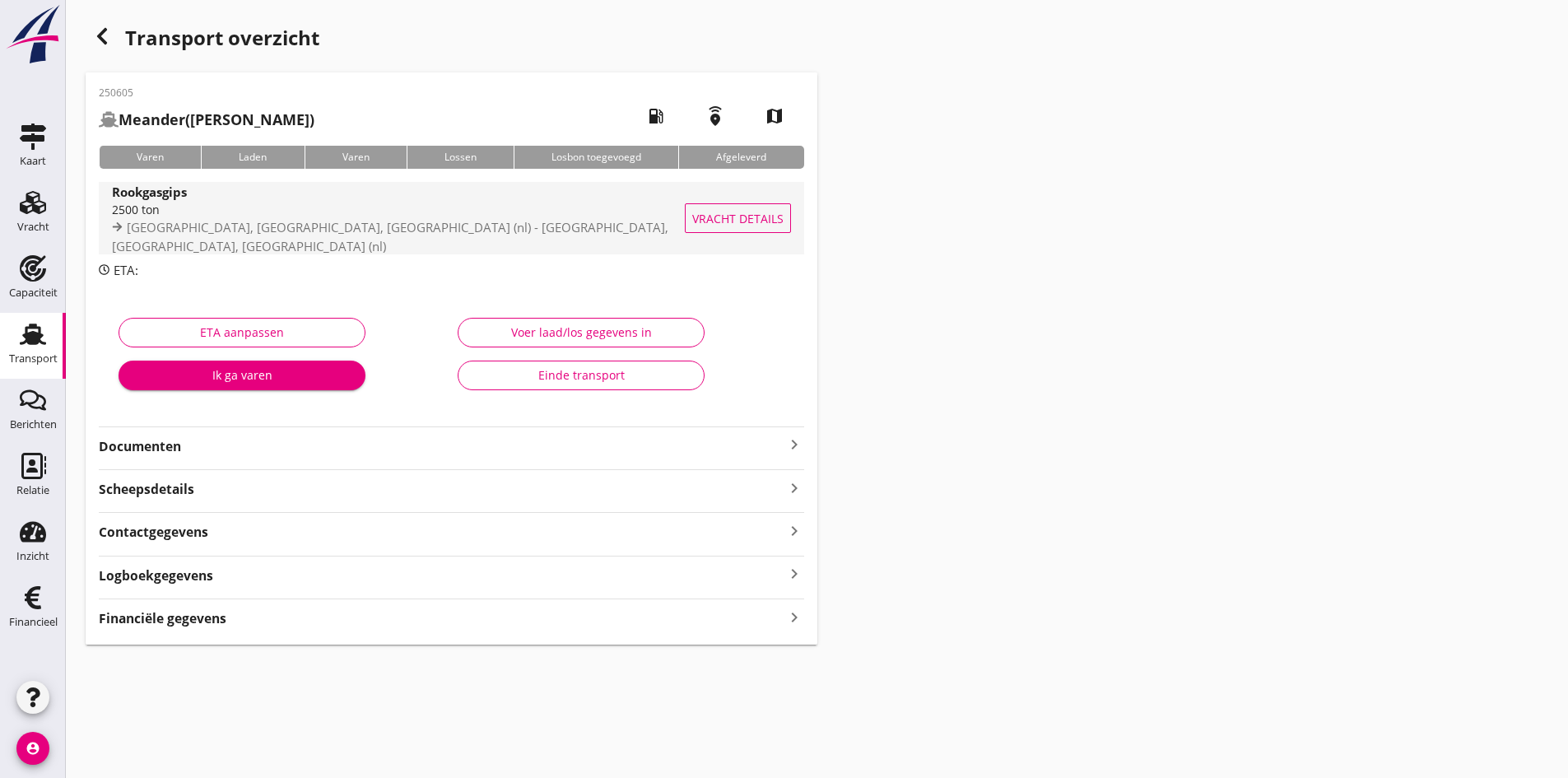
click at [198, 213] on div "2500 ton" at bounding box center [413, 210] width 601 height 17
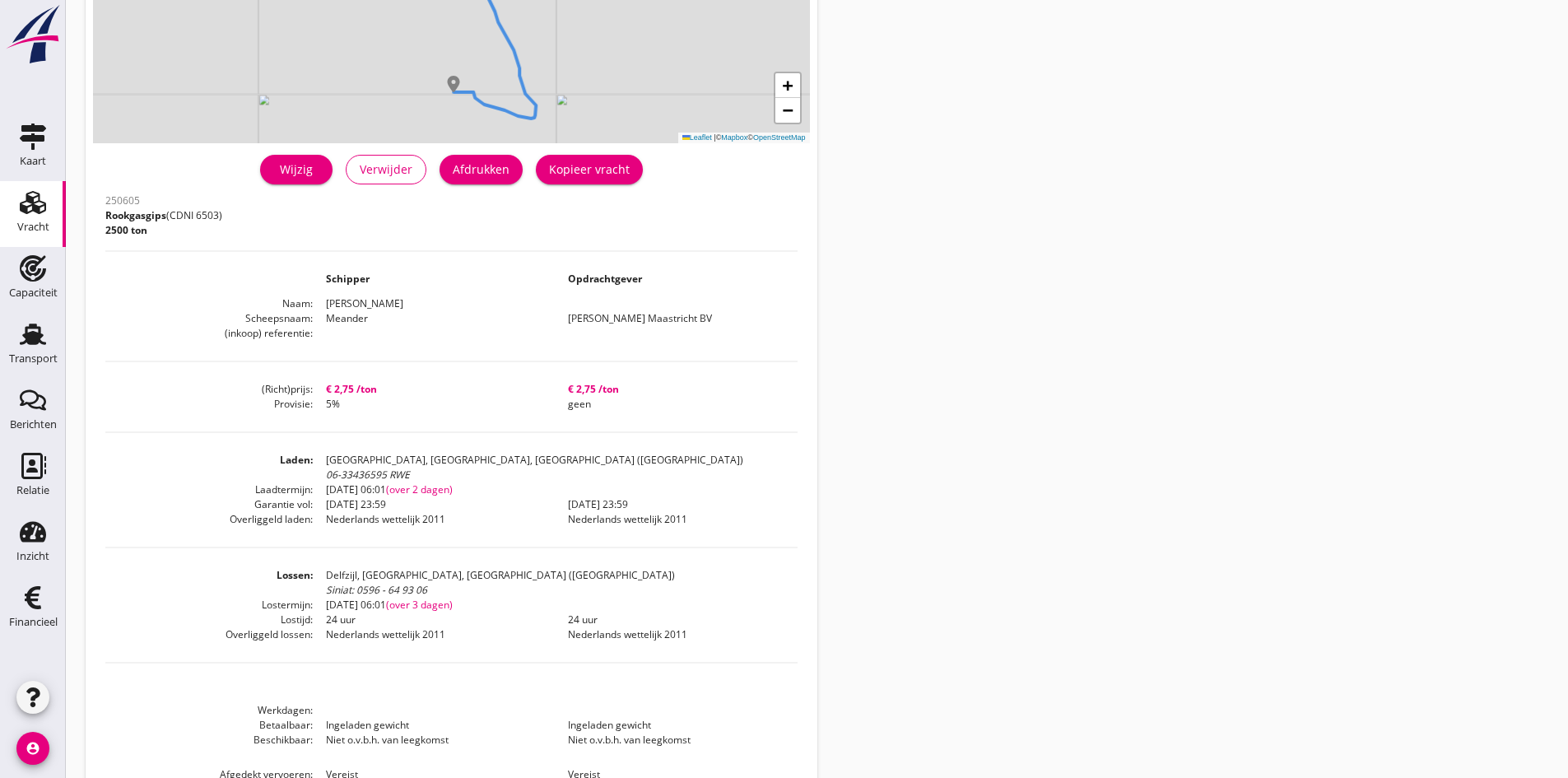
scroll to position [325, 0]
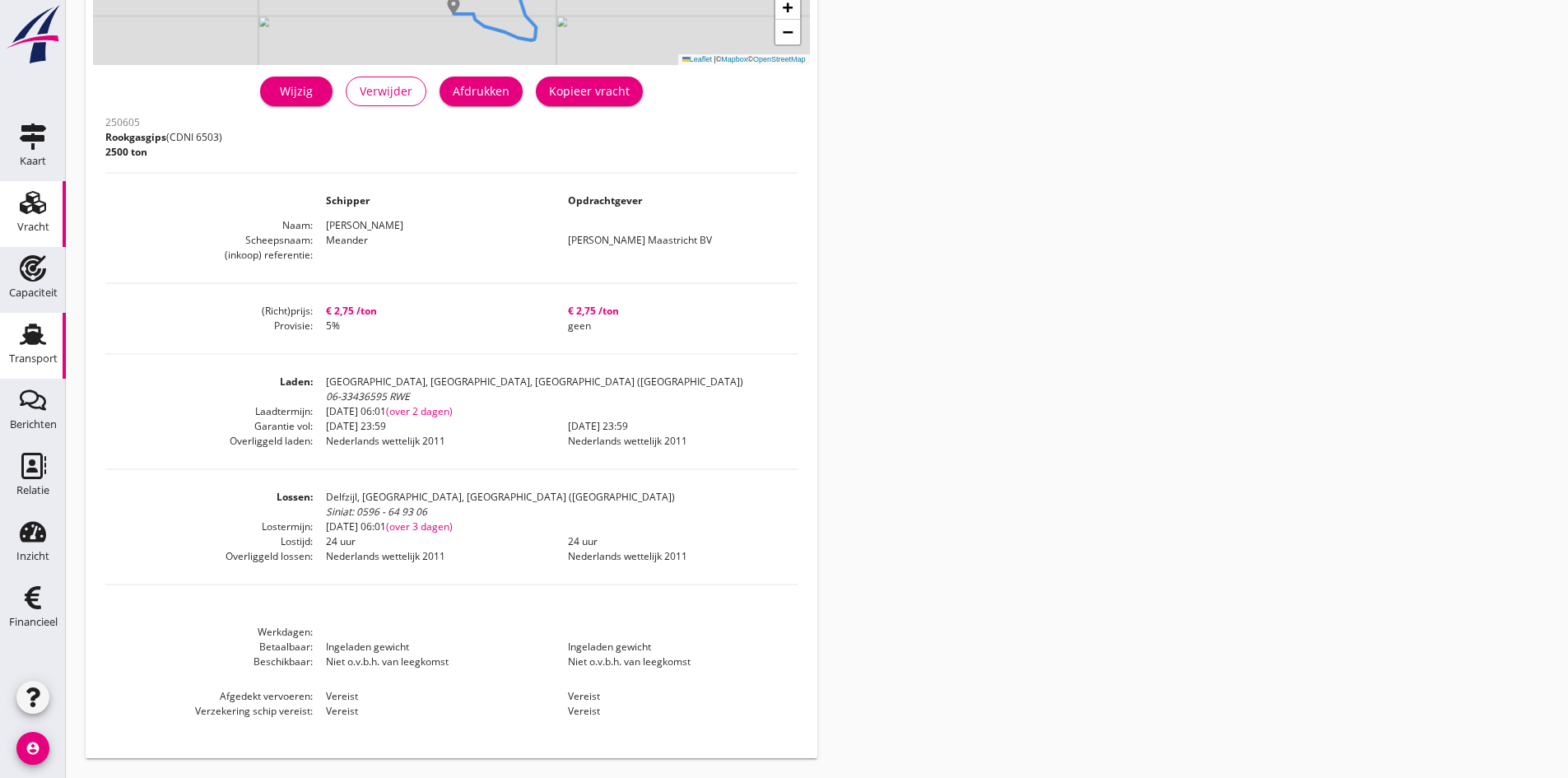
click at [28, 333] on use at bounding box center [33, 334] width 26 height 22
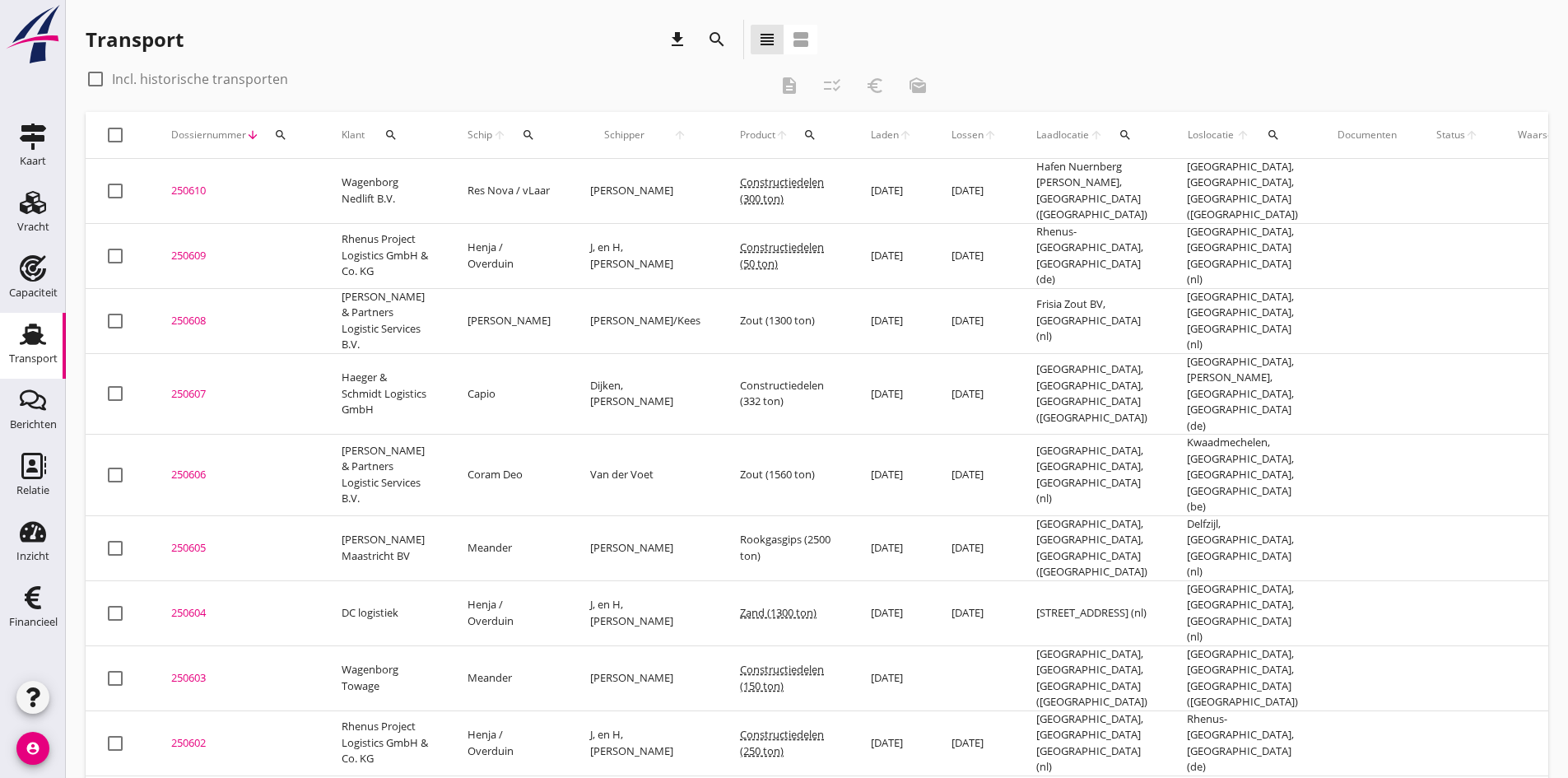
click at [187, 466] on div "250606" at bounding box center [236, 474] width 131 height 16
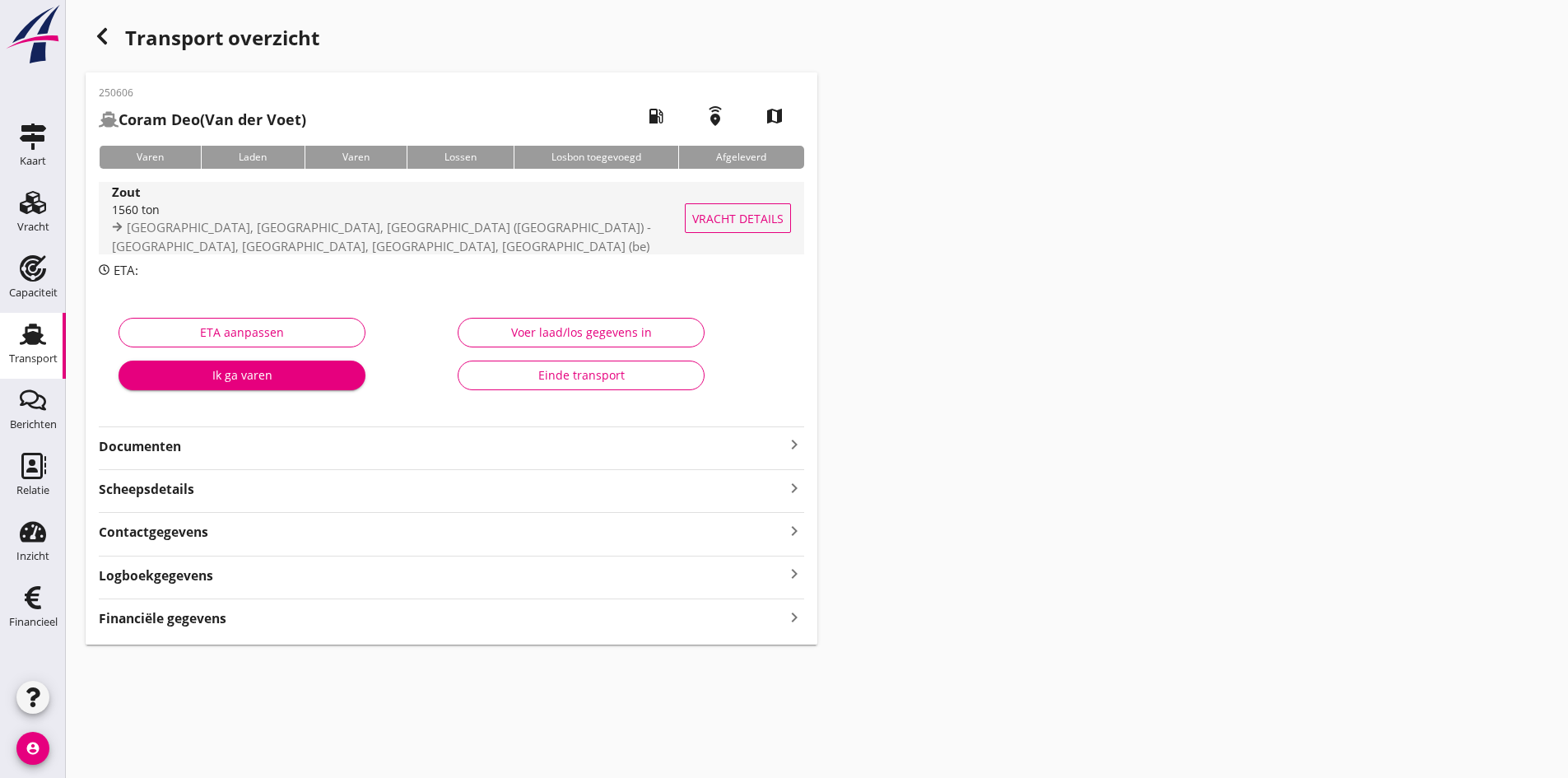
click at [131, 217] on div "1560 ton" at bounding box center [421, 210] width 618 height 17
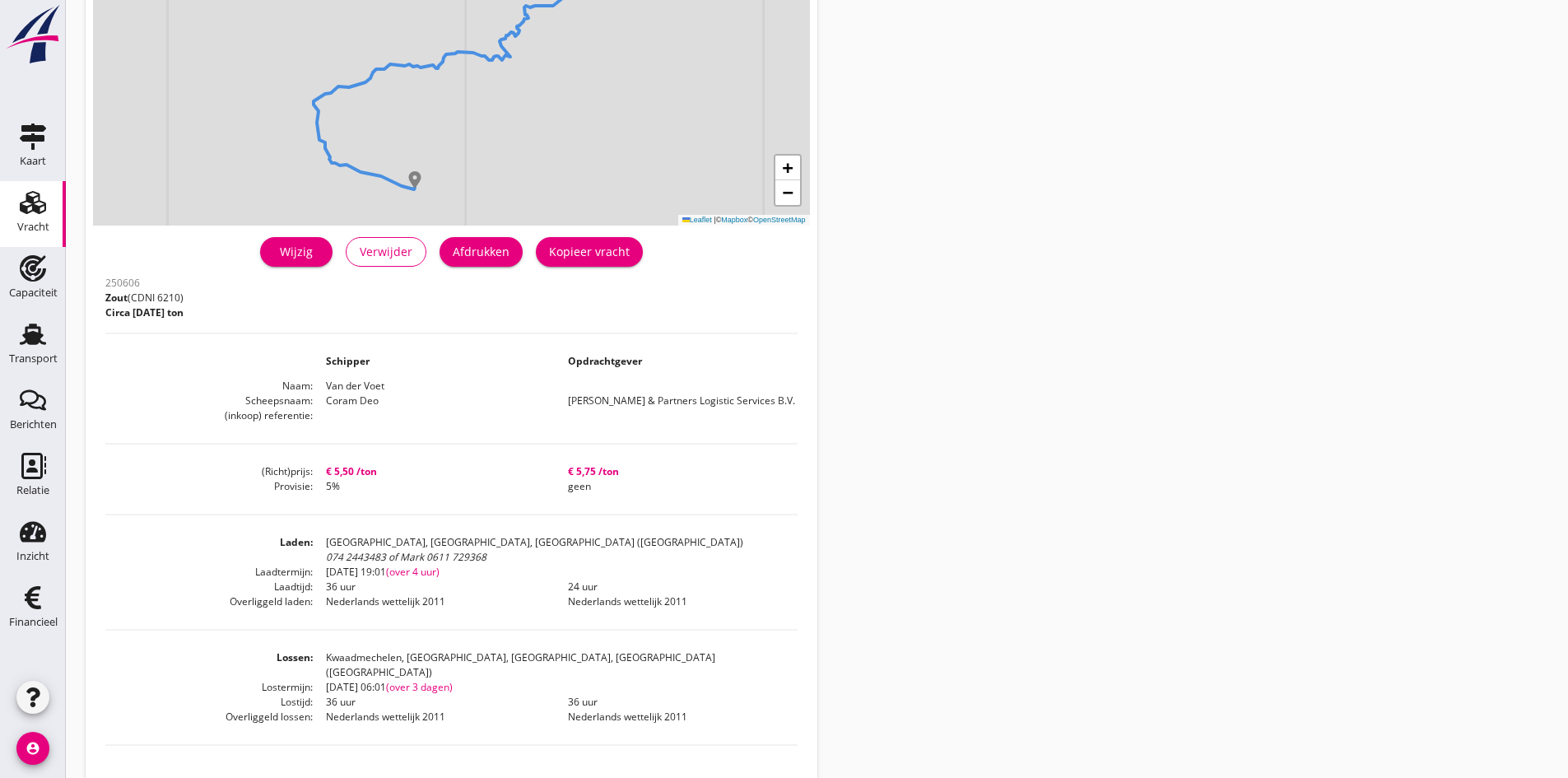
scroll to position [311, 0]
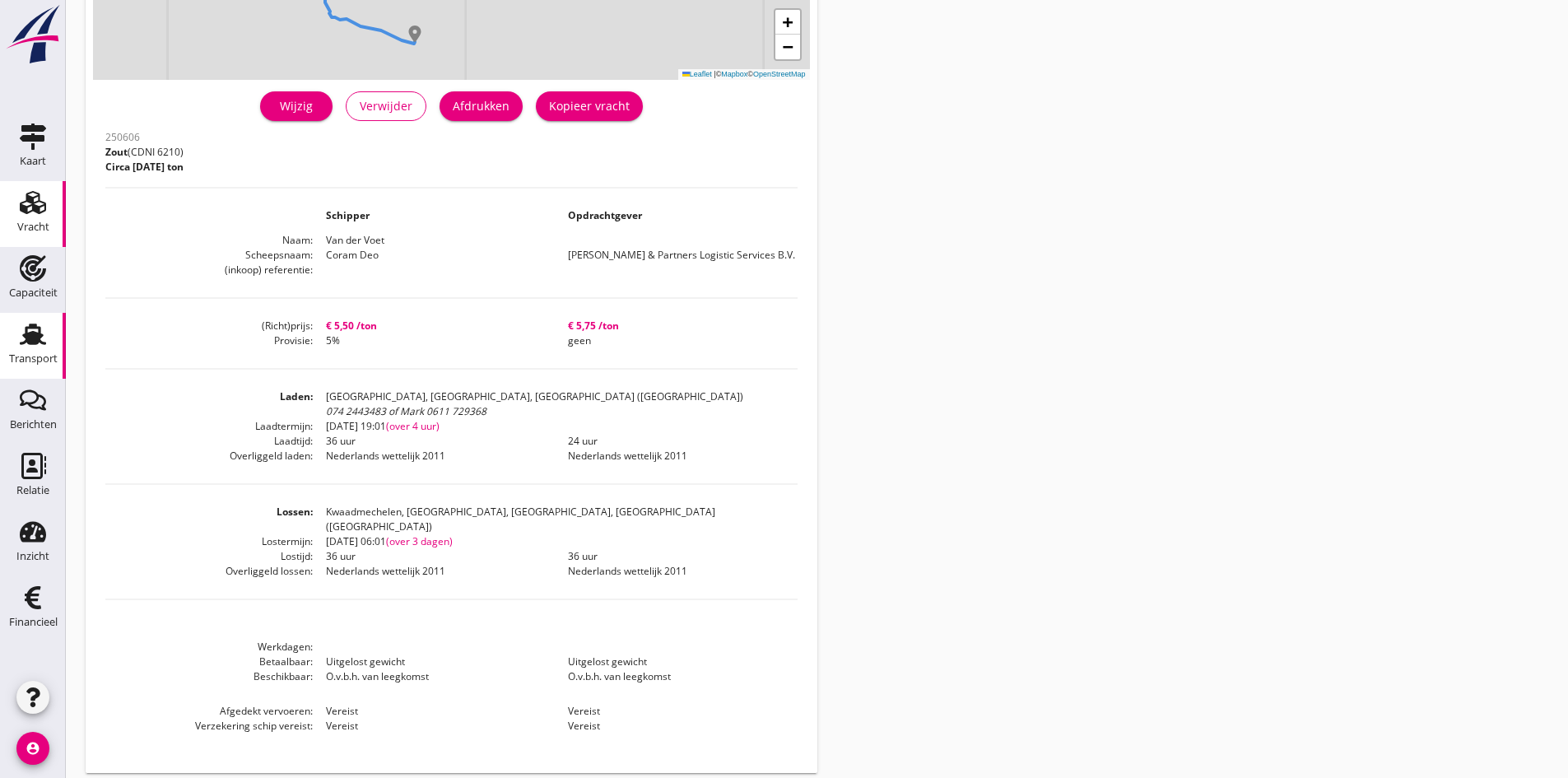
click at [33, 340] on use at bounding box center [33, 334] width 26 height 22
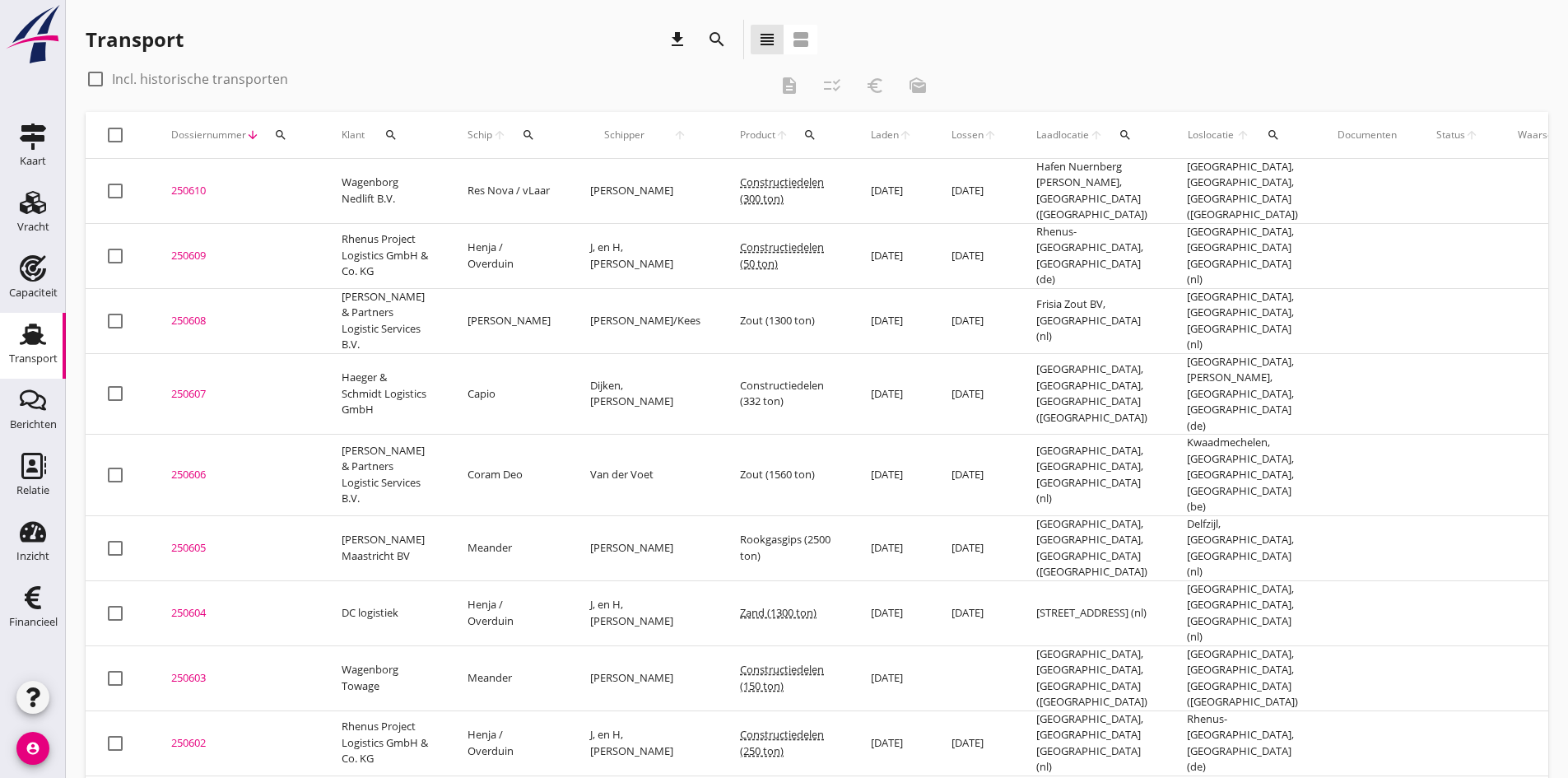
click at [190, 391] on div "250607" at bounding box center [236, 394] width 131 height 16
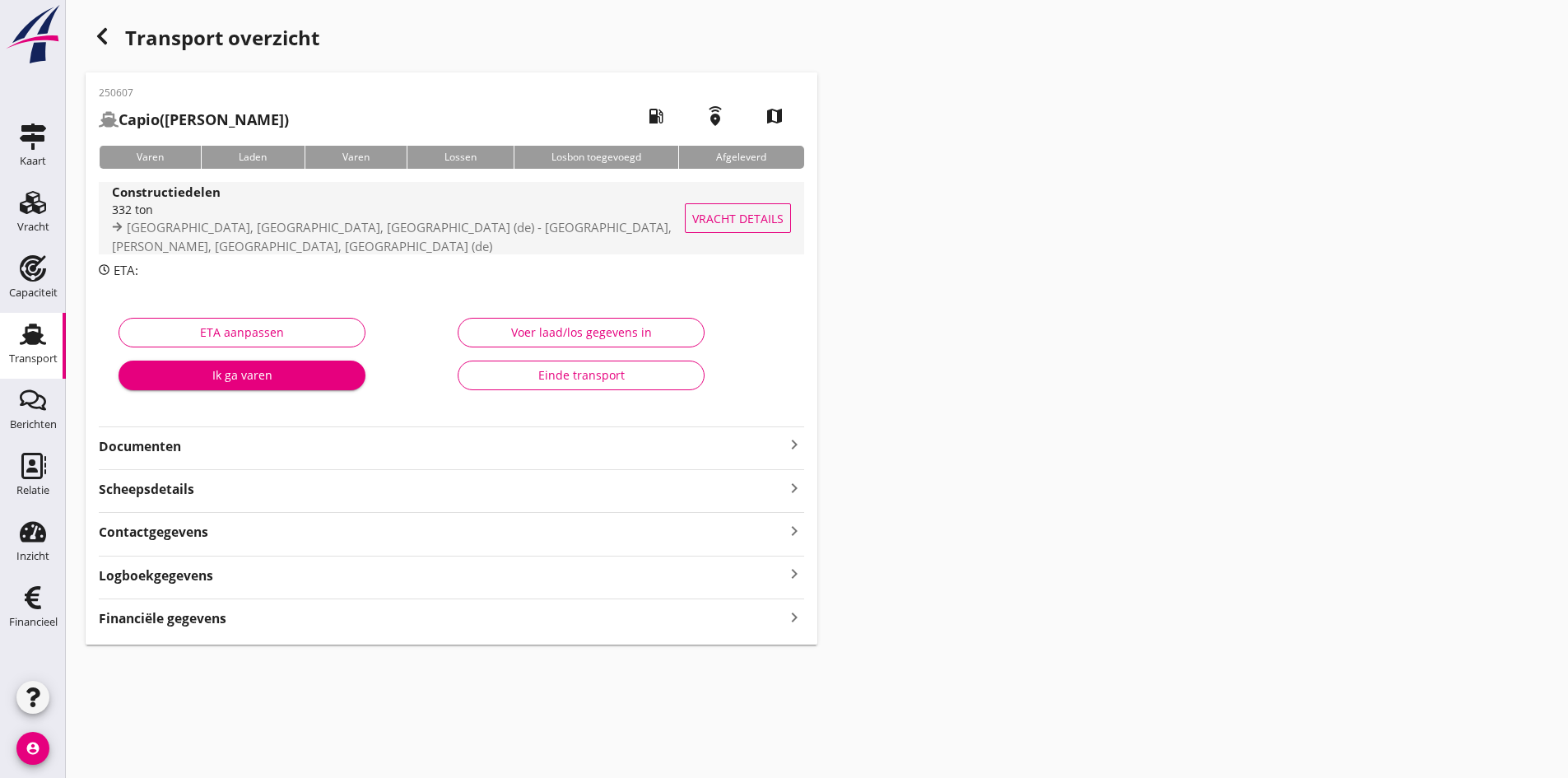
click at [197, 222] on span "[GEOGRAPHIC_DATA], [GEOGRAPHIC_DATA], [GEOGRAPHIC_DATA] (de) - [GEOGRAPHIC_DATA…" at bounding box center [392, 236] width 560 height 35
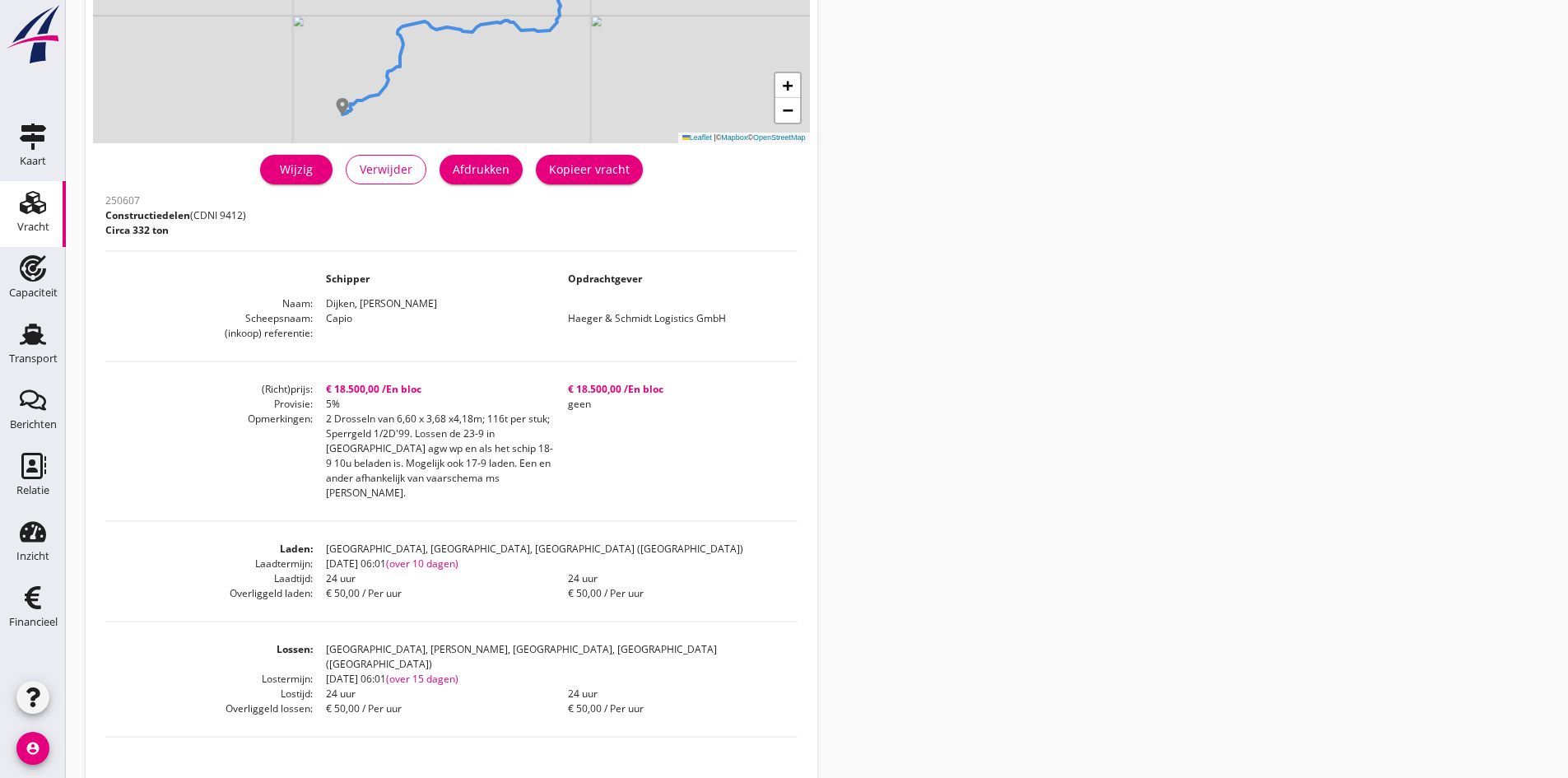
scroll to position [330, 0]
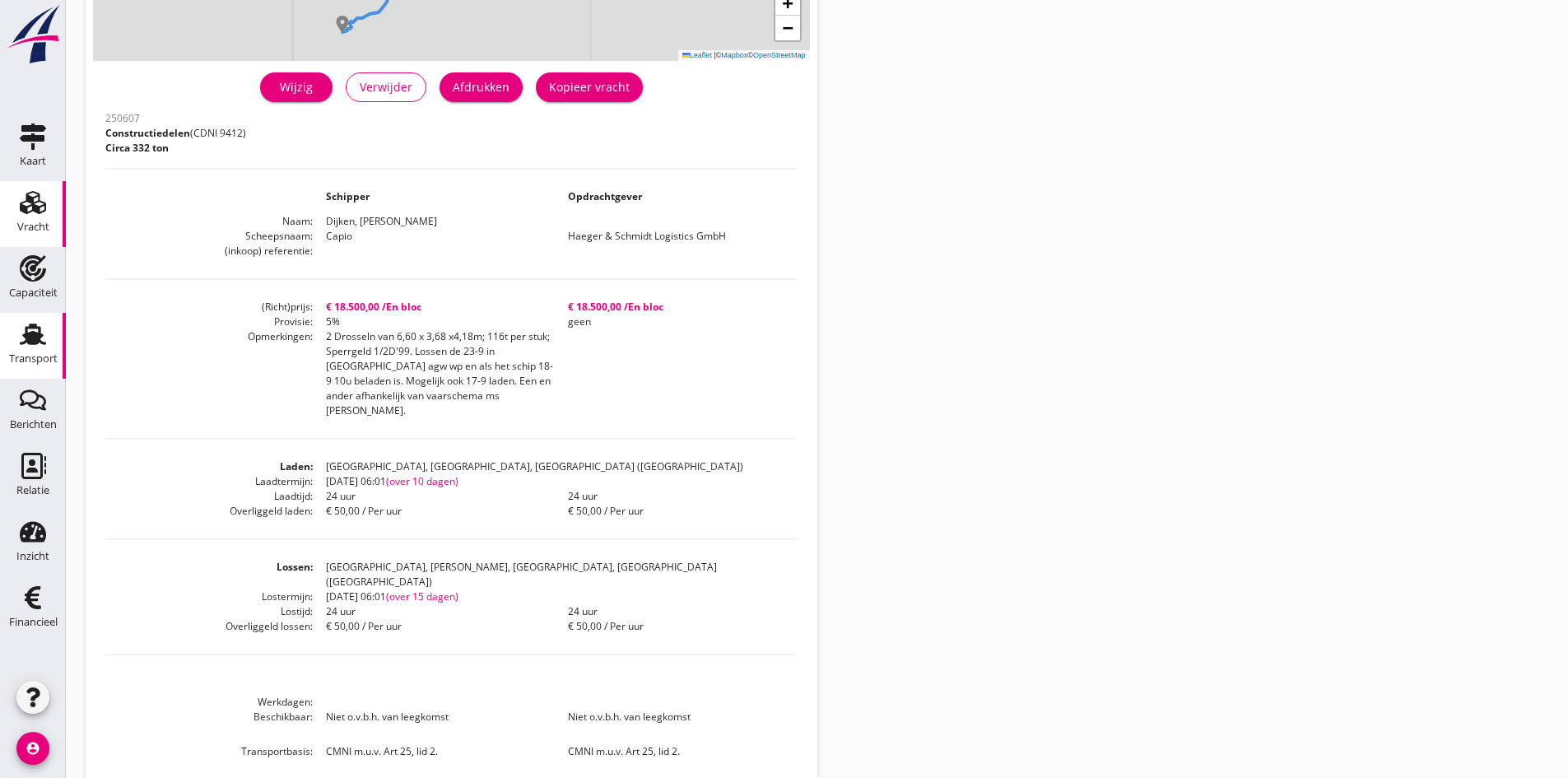
click at [30, 343] on use at bounding box center [33, 334] width 26 height 22
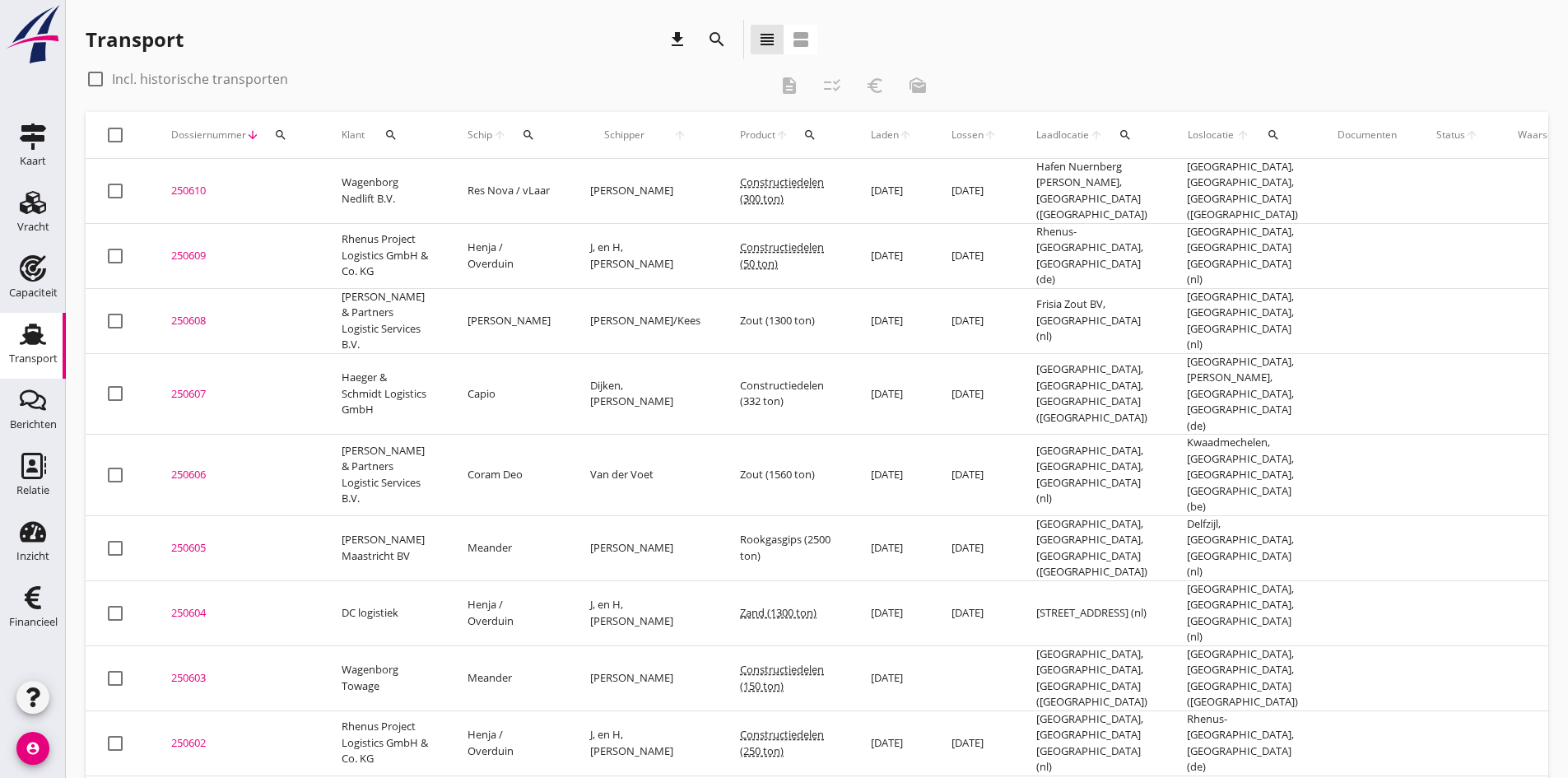
click at [187, 321] on div "250608" at bounding box center [236, 320] width 131 height 16
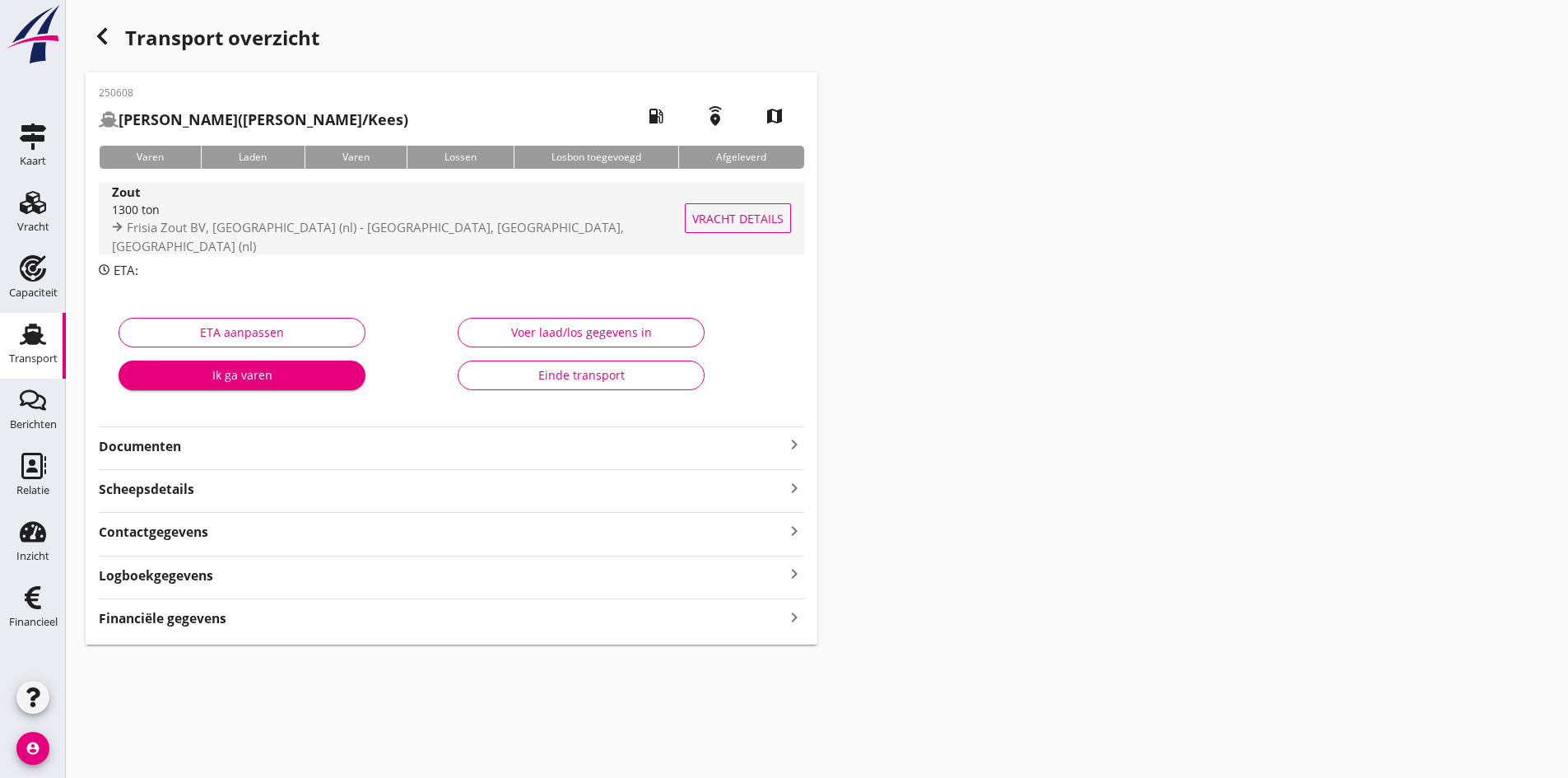
click at [179, 218] on div "1300 ton" at bounding box center [404, 210] width 584 height 17
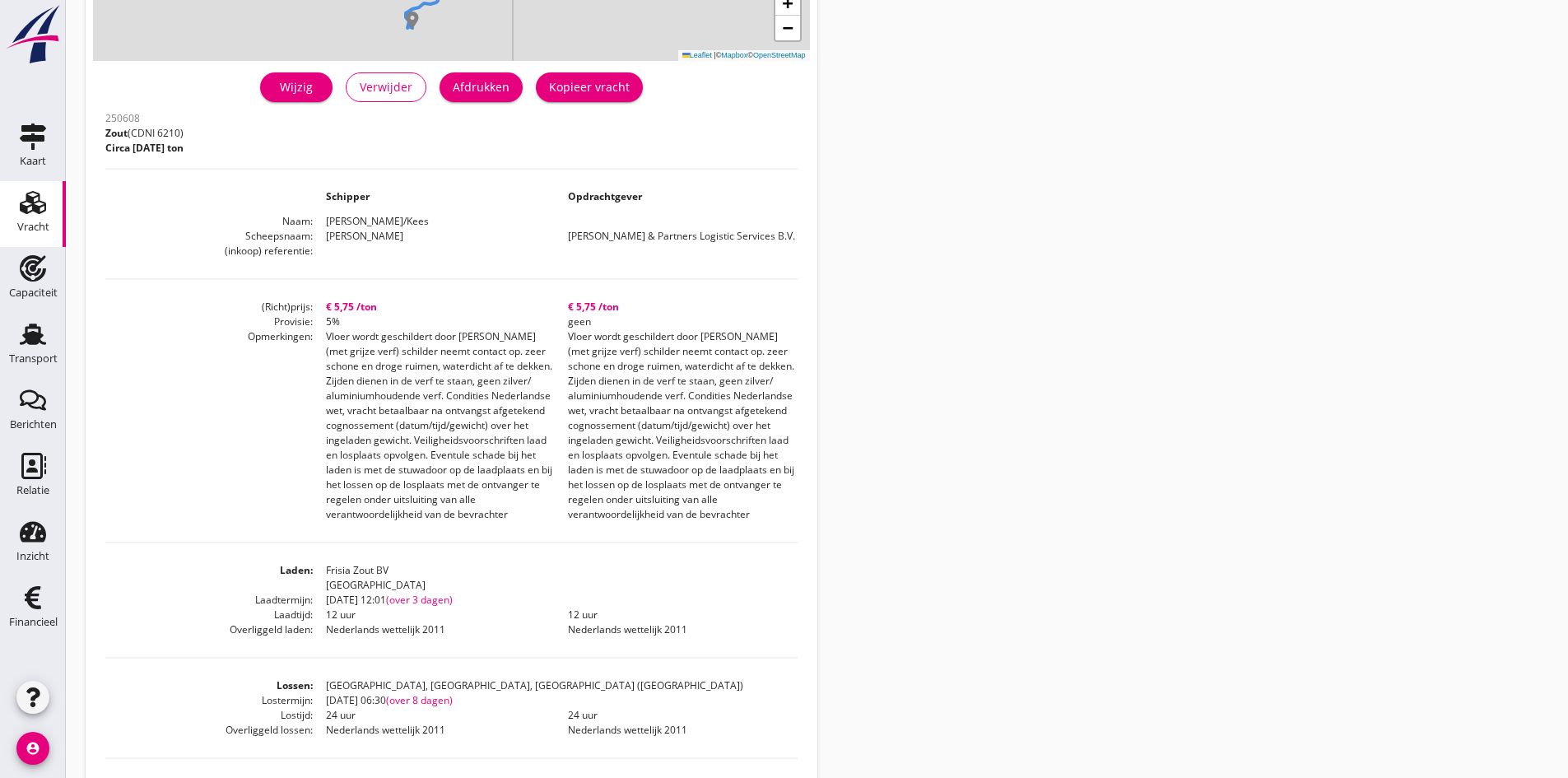
scroll to position [412, 0]
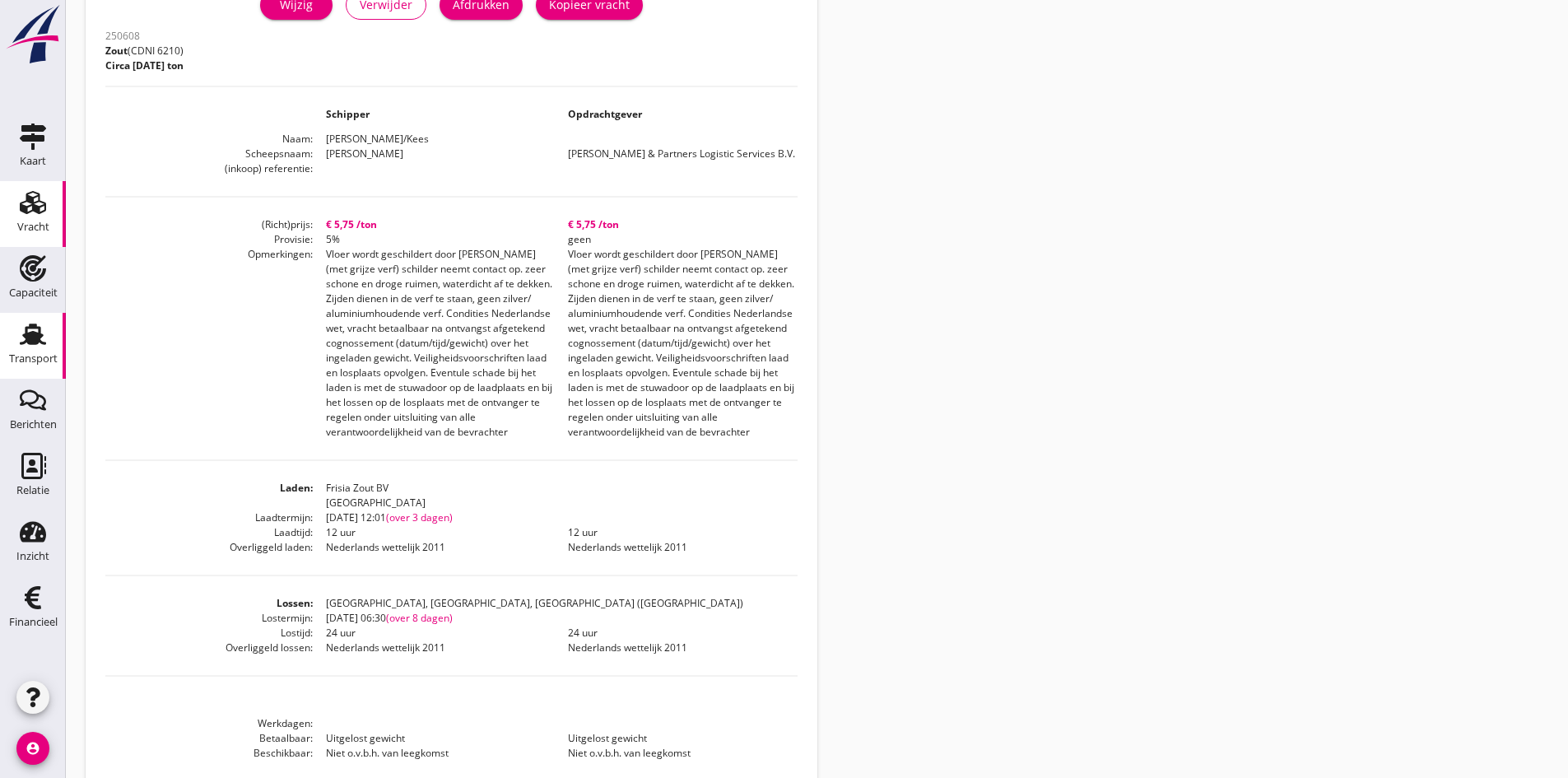
click at [32, 332] on use at bounding box center [33, 334] width 26 height 22
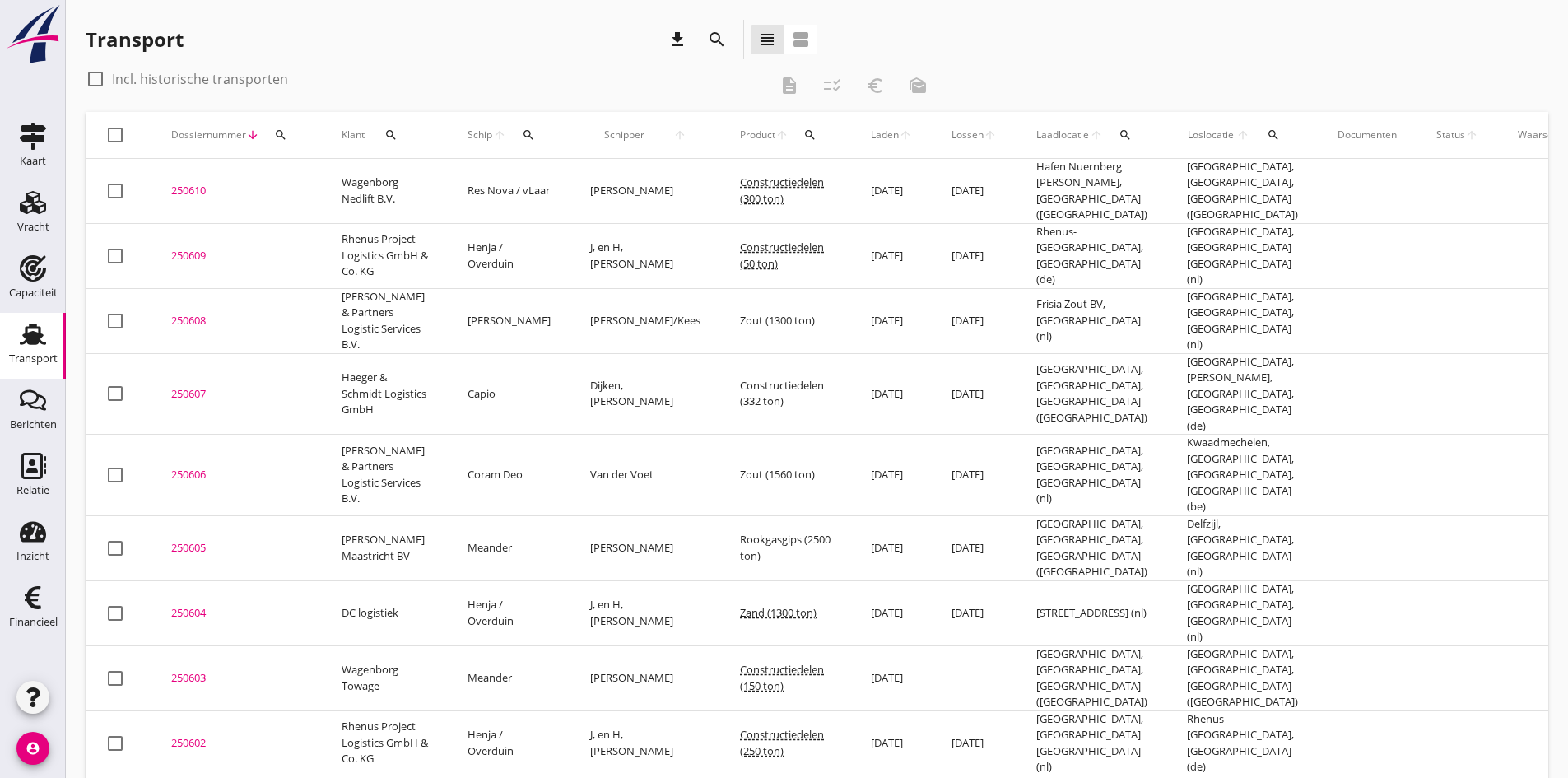
click at [189, 254] on div "250609" at bounding box center [236, 255] width 131 height 16
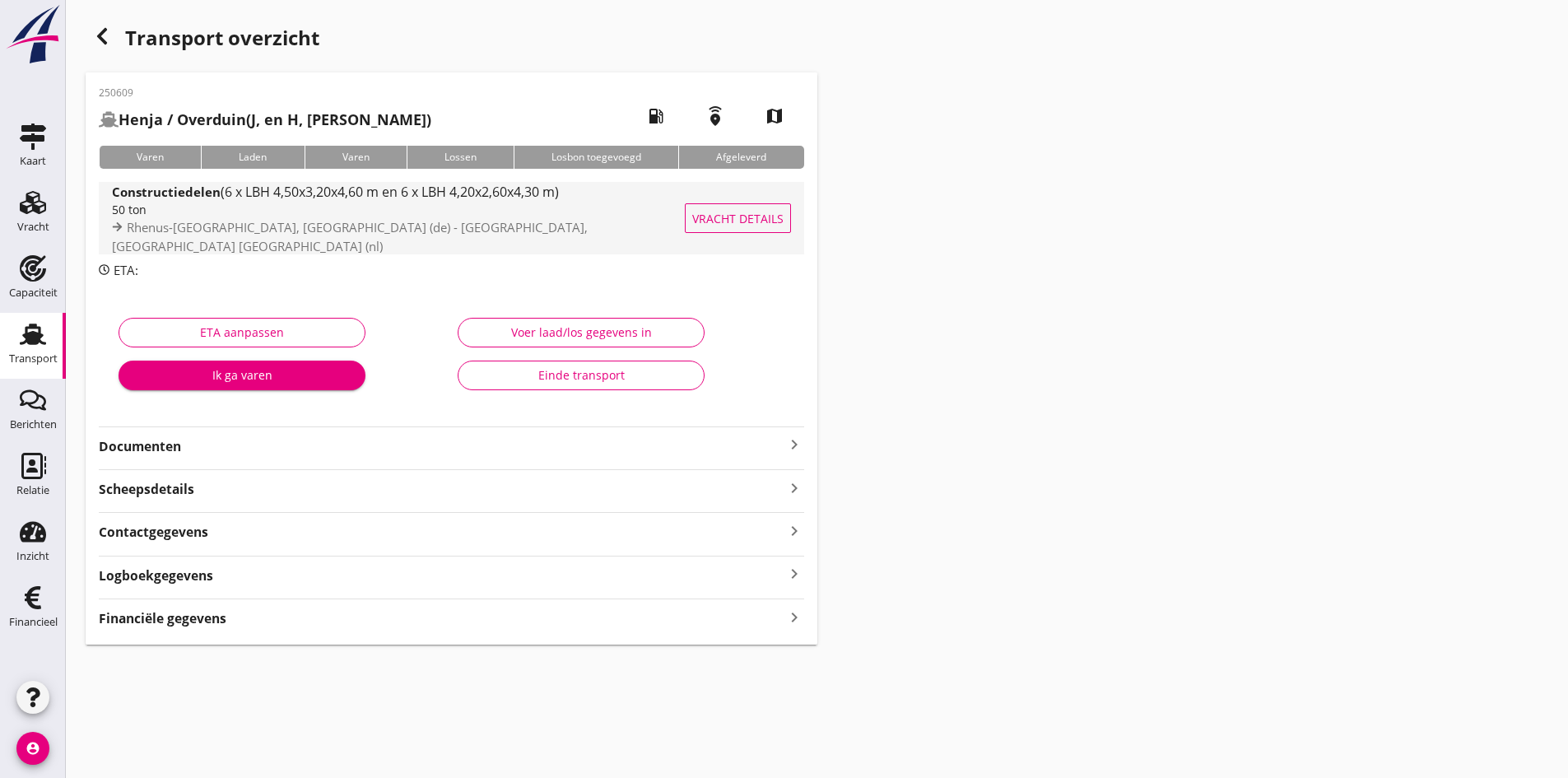
click at [190, 220] on span "Rhenus-[GEOGRAPHIC_DATA], [GEOGRAPHIC_DATA] (de) - [GEOGRAPHIC_DATA], [GEOGRAPH…" at bounding box center [350, 236] width 476 height 35
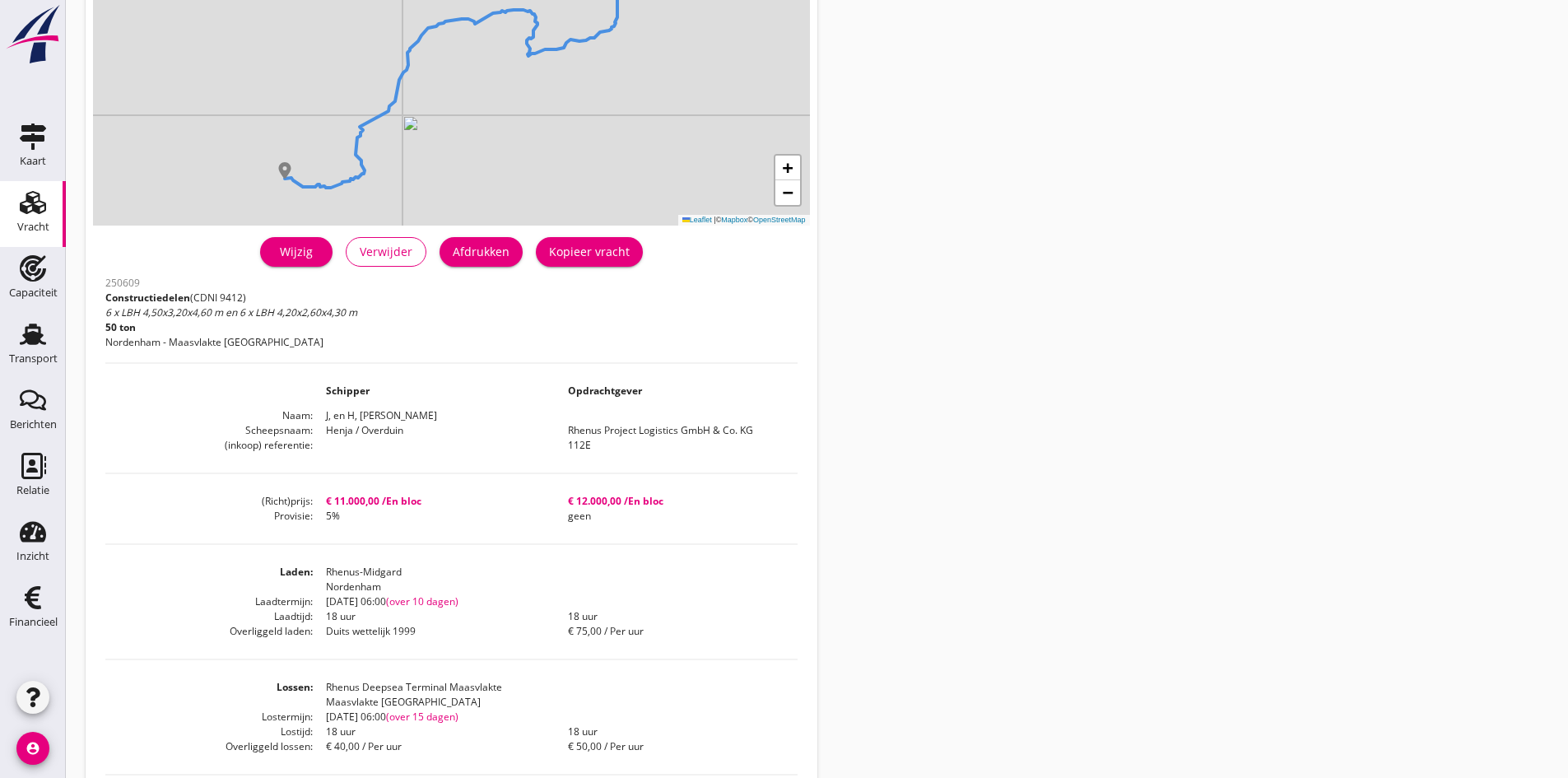
scroll to position [330, 0]
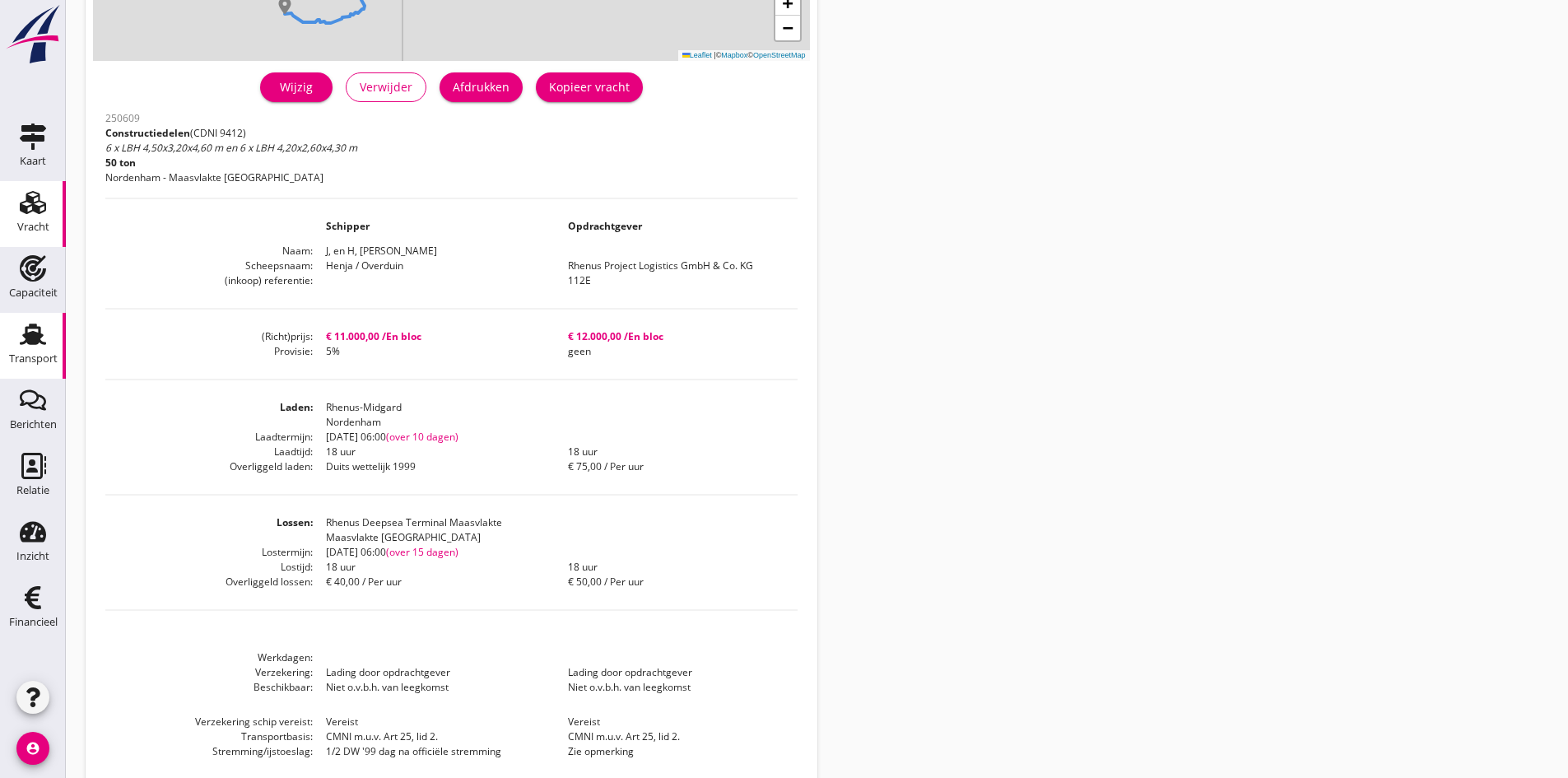
click at [35, 330] on icon "Transport" at bounding box center [33, 334] width 26 height 26
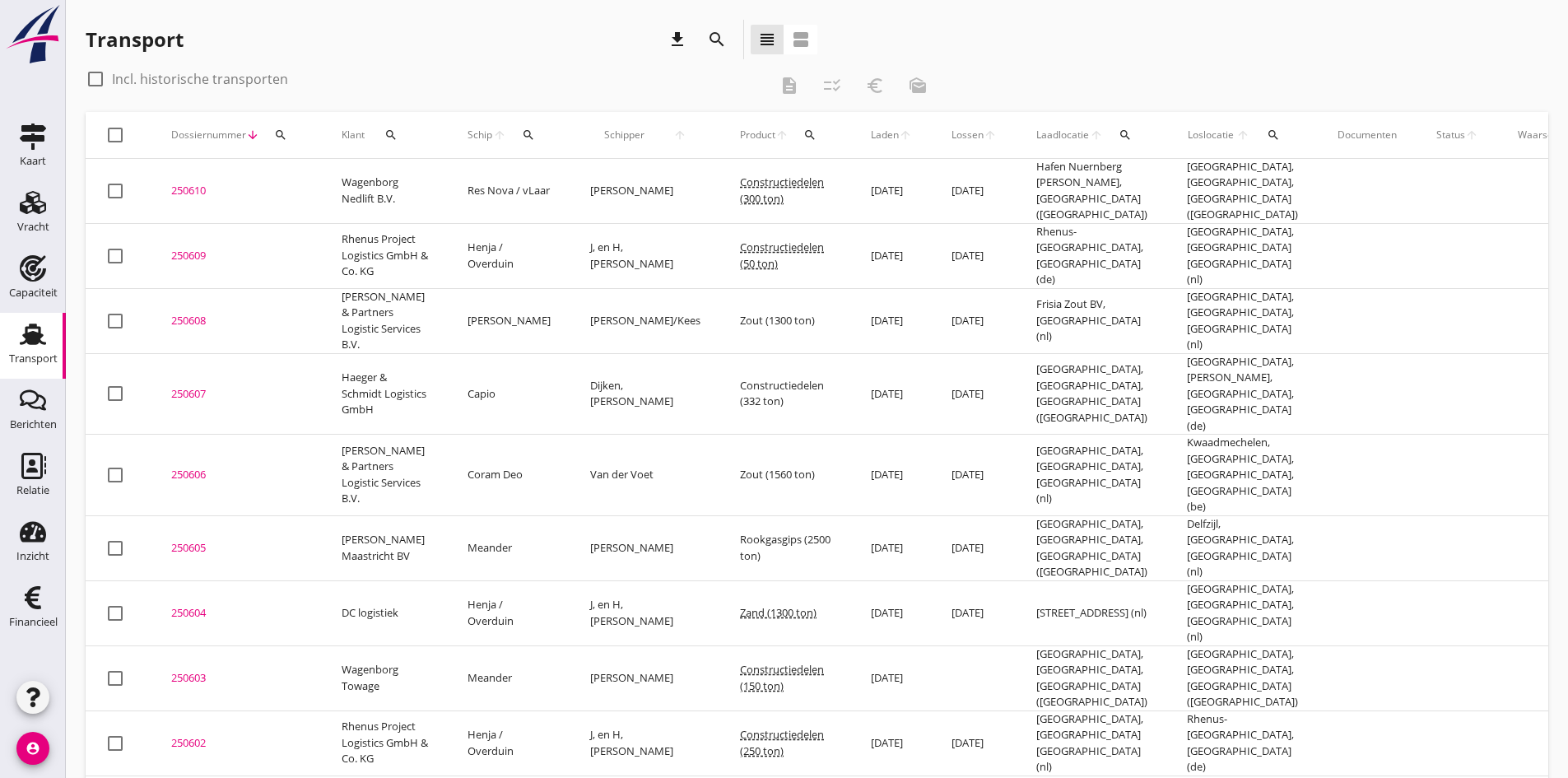
click at [189, 185] on div "250610" at bounding box center [236, 191] width 131 height 16
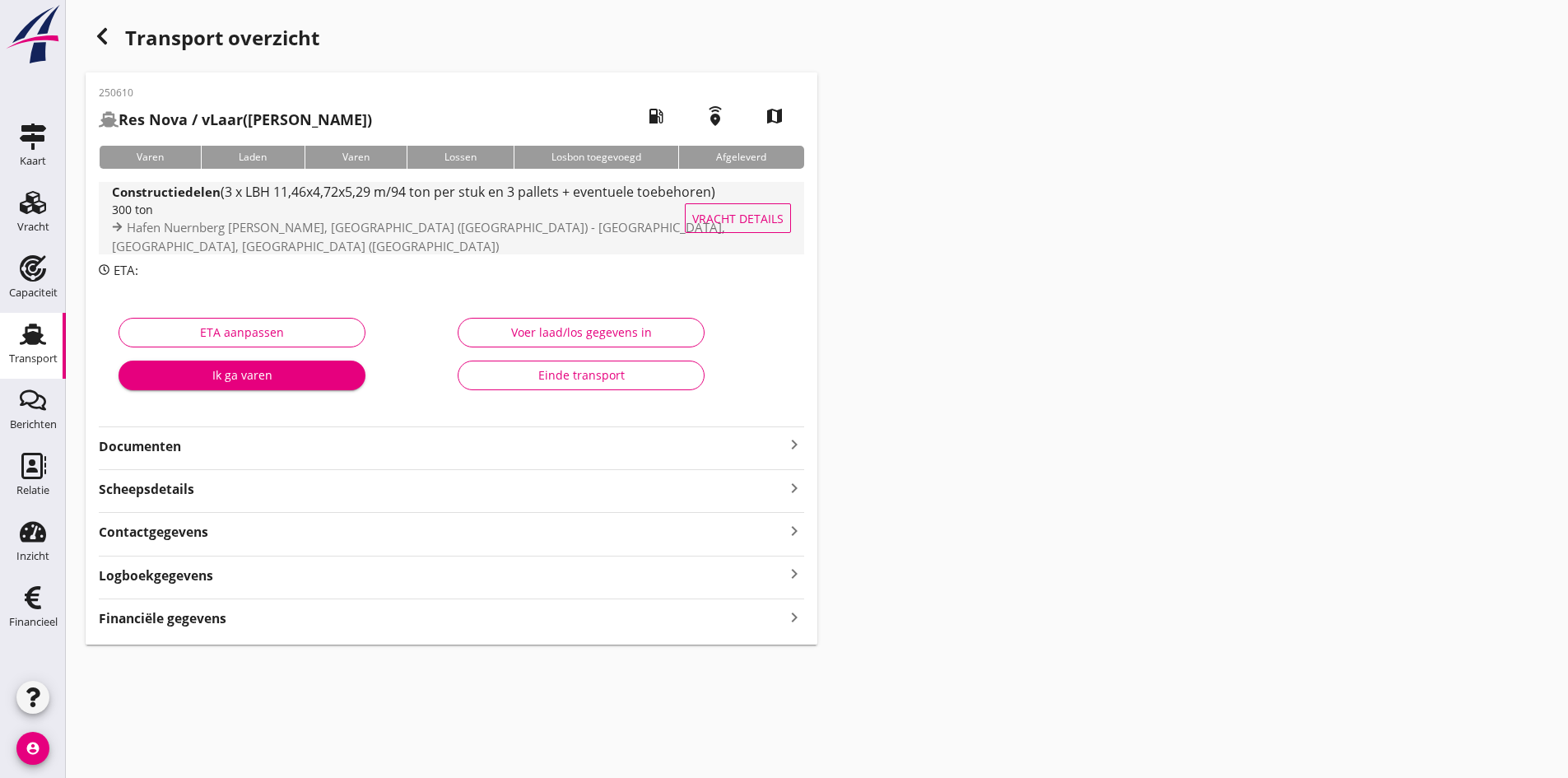
click at [149, 218] on div "300 ton" at bounding box center [419, 210] width 614 height 17
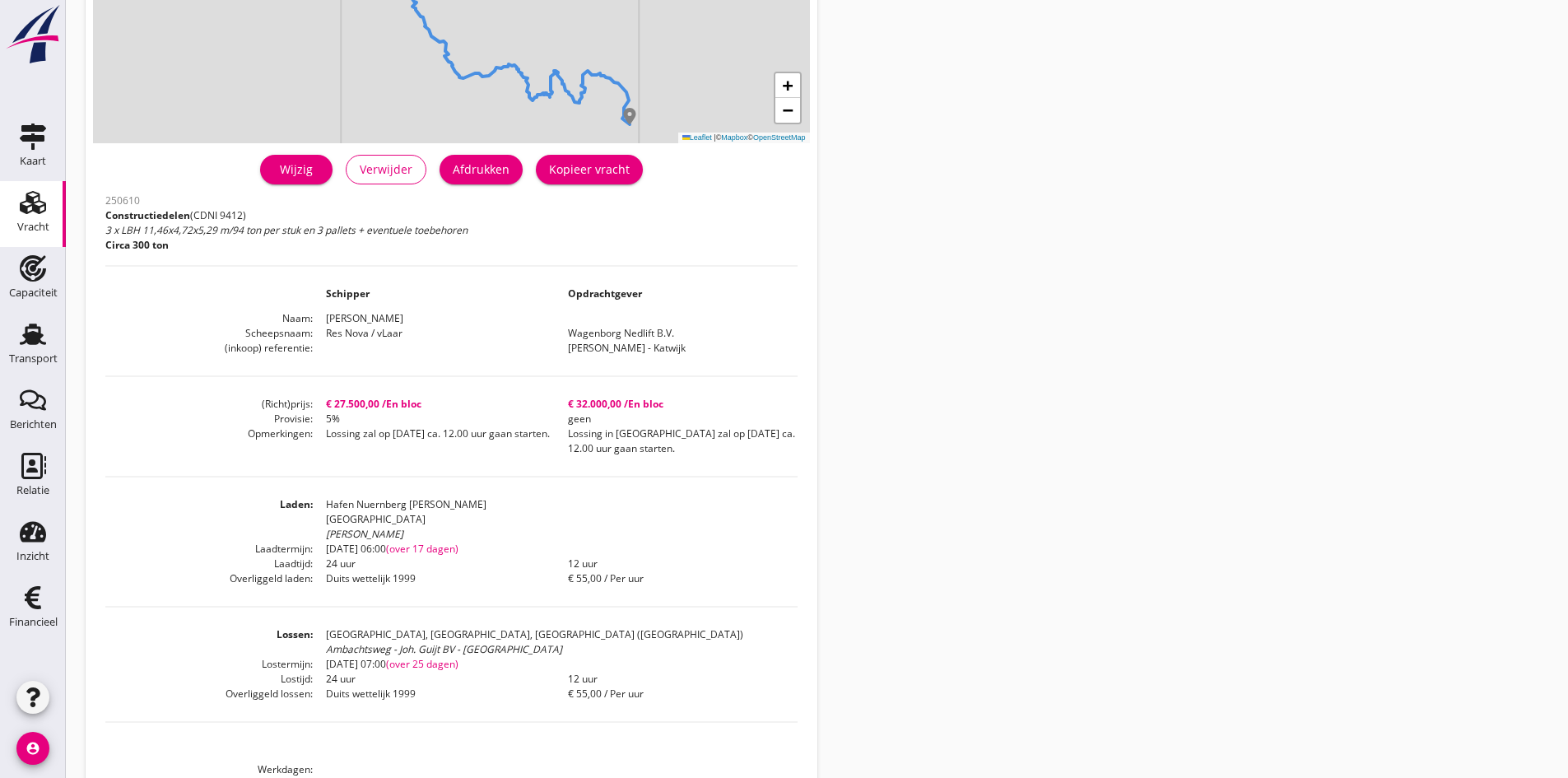
scroll to position [330, 0]
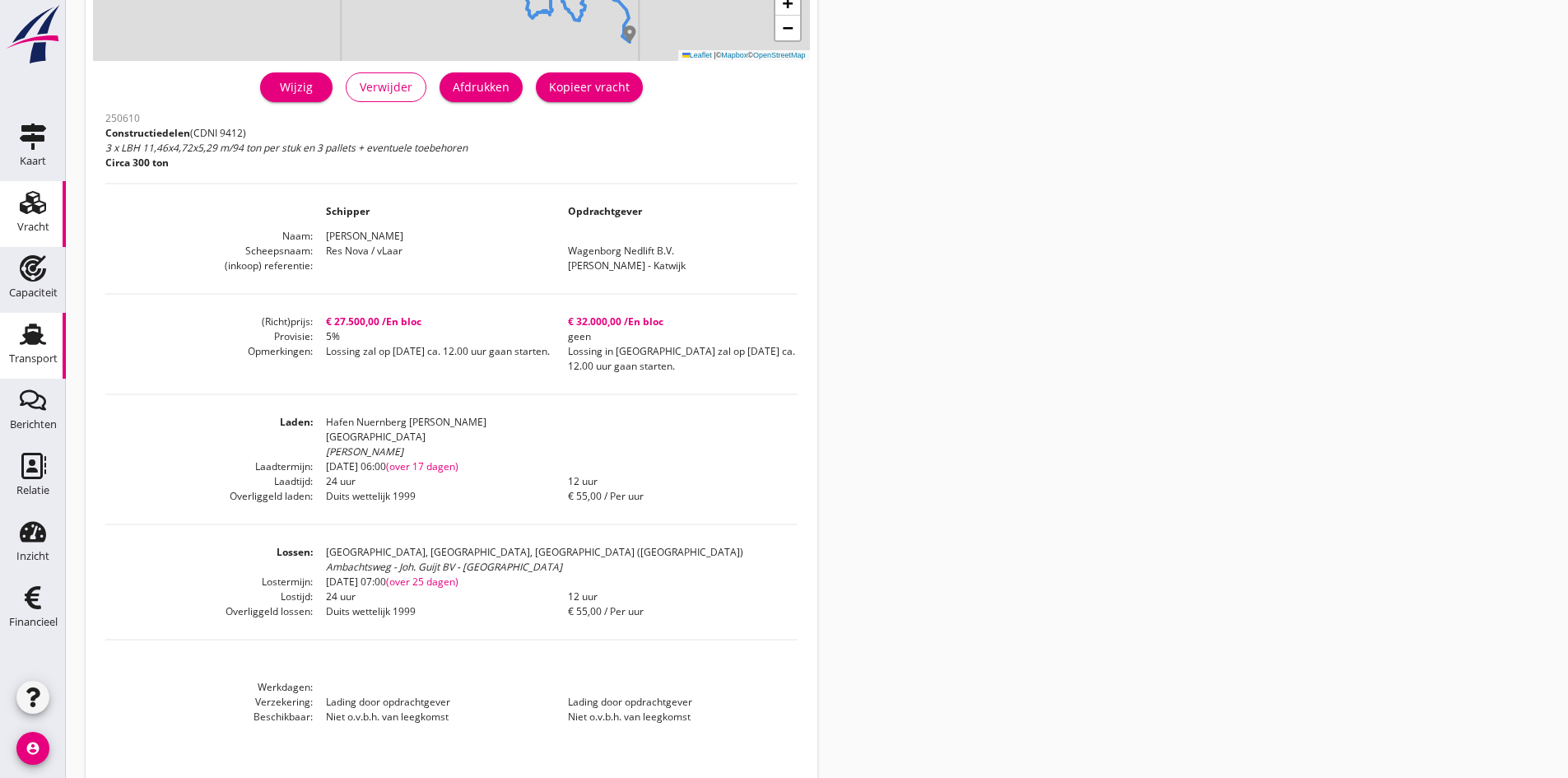
click at [29, 334] on use at bounding box center [33, 334] width 26 height 22
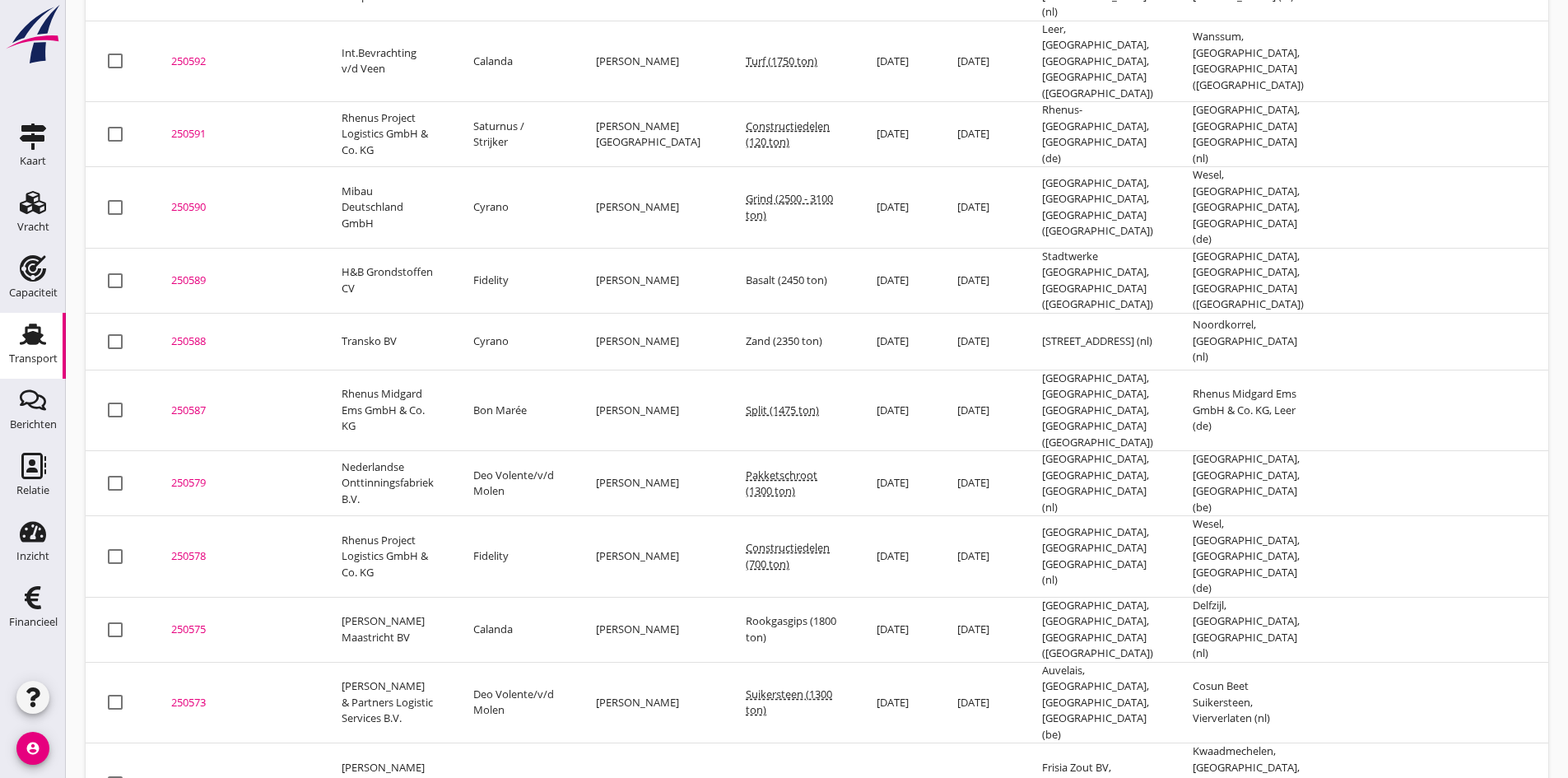
scroll to position [1288, 0]
